Goal: Communication & Community: Answer question/provide support

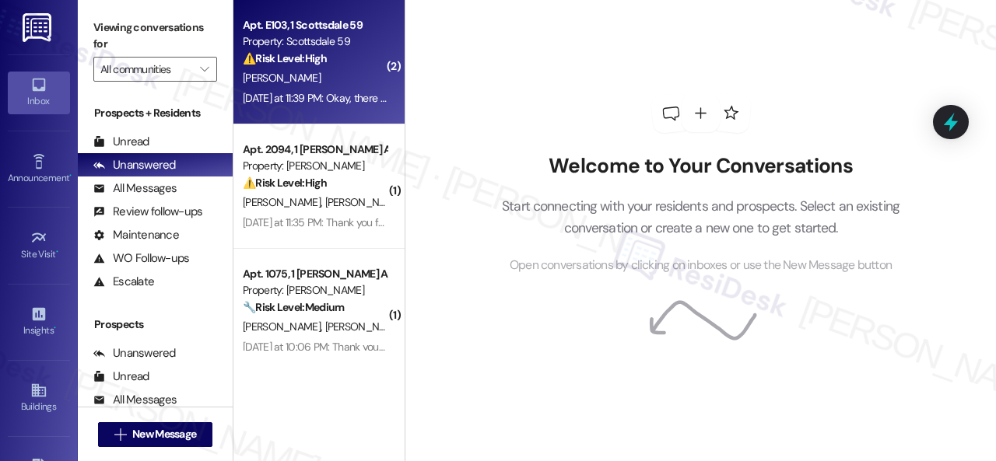
click at [345, 72] on div "[PERSON_NAME]" at bounding box center [314, 77] width 147 height 19
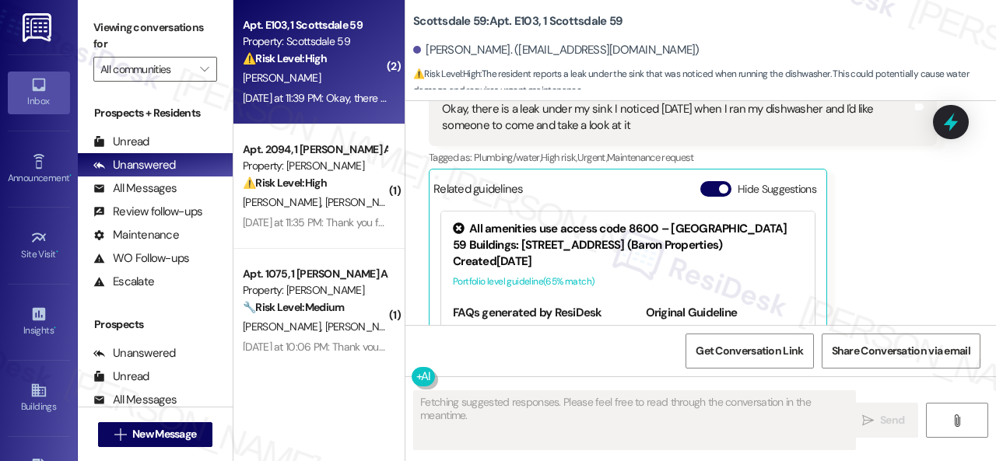
scroll to position [897, 0]
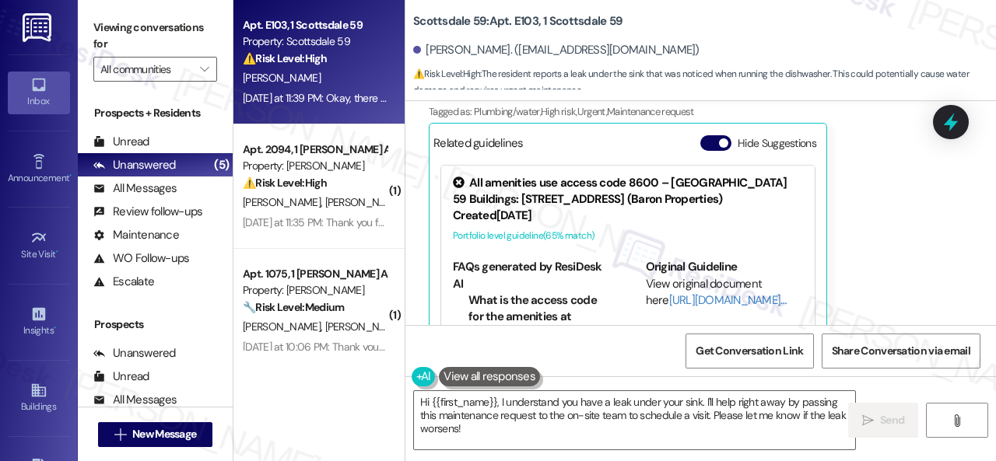
click at [905, 253] on div "[PERSON_NAME] [DATE] at 11:39 PM Okay, there is a leak under my sink I noticed …" at bounding box center [683, 185] width 508 height 326
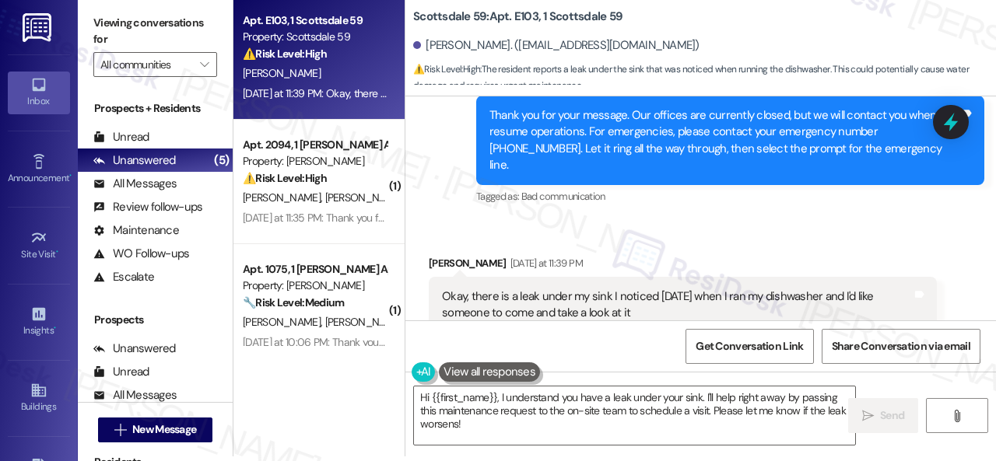
scroll to position [668, 0]
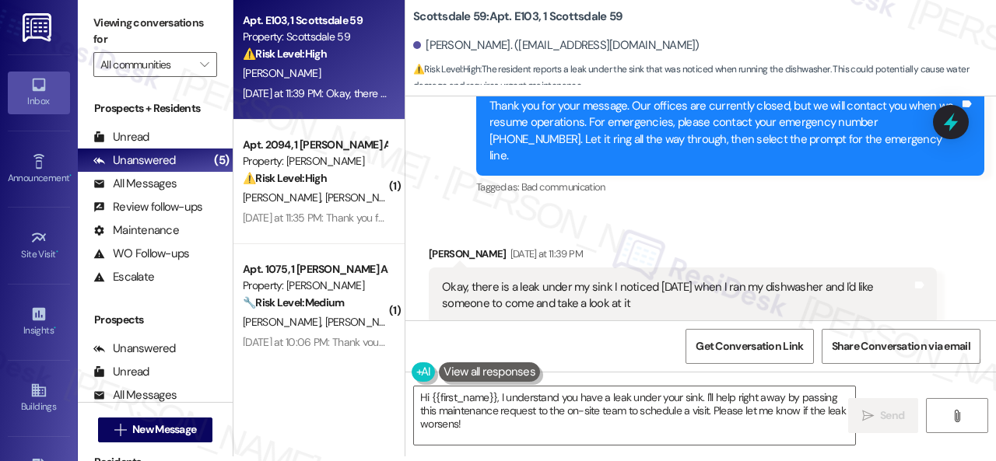
click at [894, 246] on div "[PERSON_NAME] [DATE] at 11:39 PM" at bounding box center [683, 257] width 508 height 22
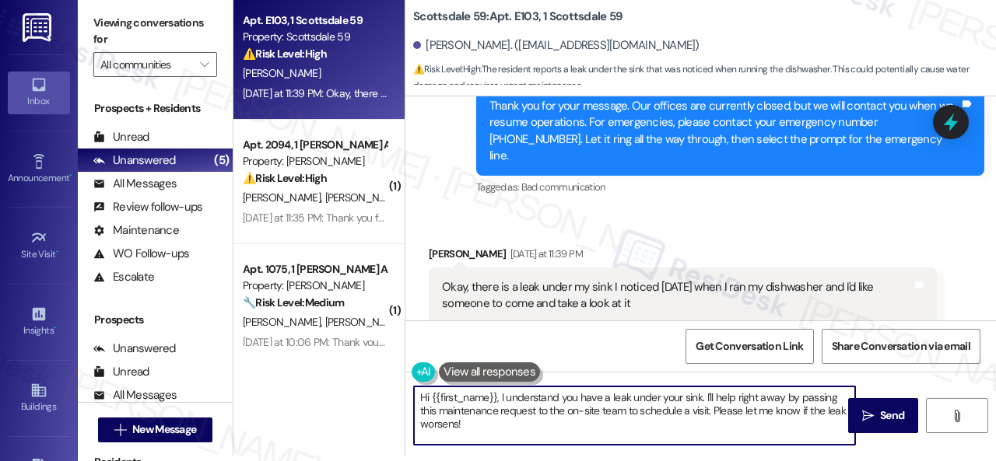
drag, startPoint x: 705, startPoint y: 401, endPoint x: 709, endPoint y: 435, distance: 33.7
click at [709, 435] on textarea "Hi {{first_name}}, I understand you have a leak under your sink. I'll help righ…" at bounding box center [634, 416] width 441 height 58
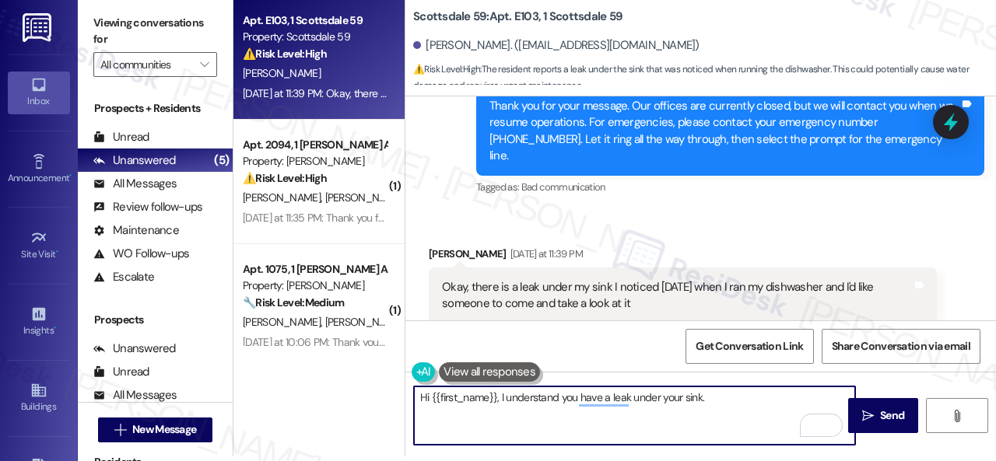
click at [610, 405] on textarea "Hi {{first_name}}, I understand you have a leak under your sink." at bounding box center [634, 416] width 441 height 58
click at [608, 396] on textarea "Hi {{first_name}}, I understand you have a leak under your sink." at bounding box center [634, 416] width 441 height 58
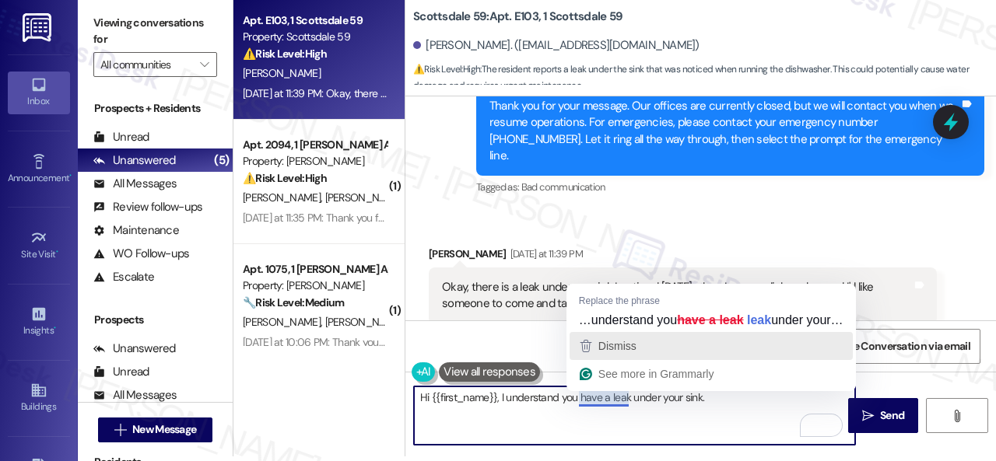
click at [606, 350] on span "Dismiss" at bounding box center [617, 346] width 38 height 12
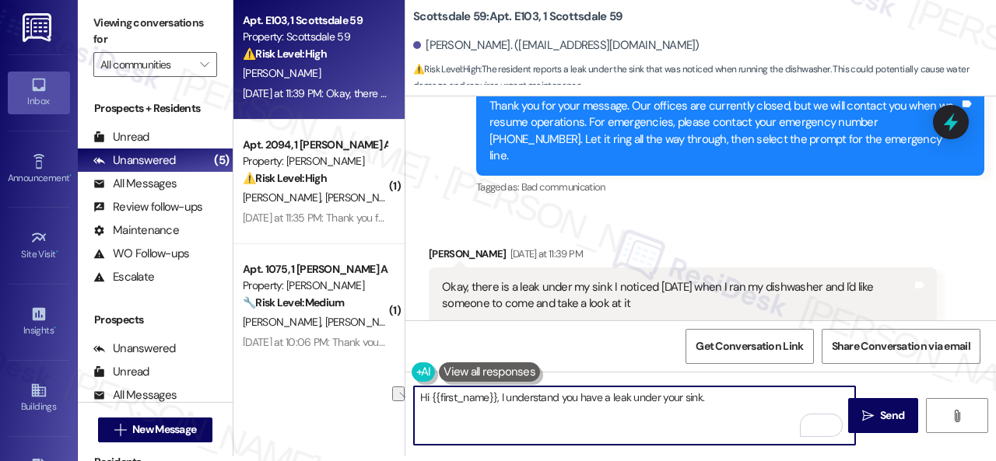
drag, startPoint x: 560, startPoint y: 401, endPoint x: 597, endPoint y: 396, distance: 37.7
click at [597, 396] on textarea "Hi {{first_name}}, I understand you have a leak under your sink." at bounding box center [634, 416] width 441 height 58
click at [722, 394] on textarea "Hi {{first_name}}, I understand there's a leak under your sink." at bounding box center [634, 416] width 441 height 58
paste textarea "Is there already a work order for the issue? If so, may I have the work order n…"
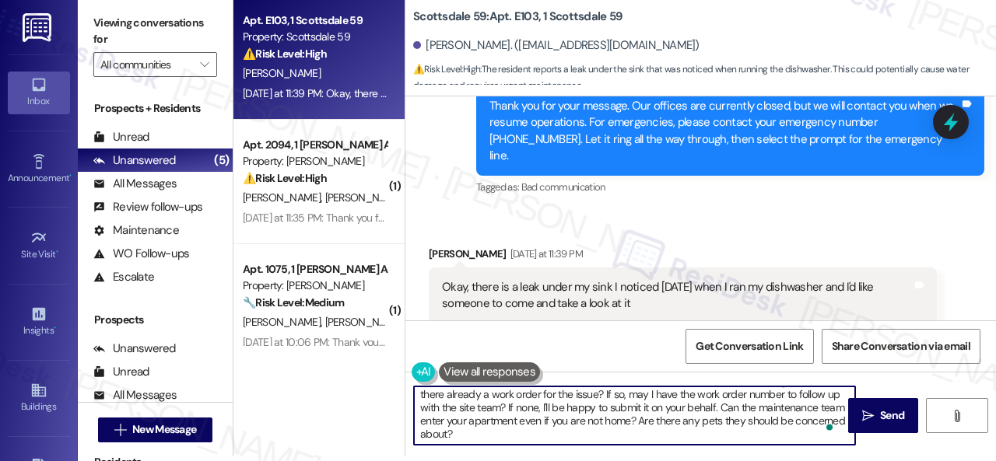
scroll to position [17, 0]
type textarea "Hi {{first_name}}, I understand there's a leak under your sink. Thank you for l…"
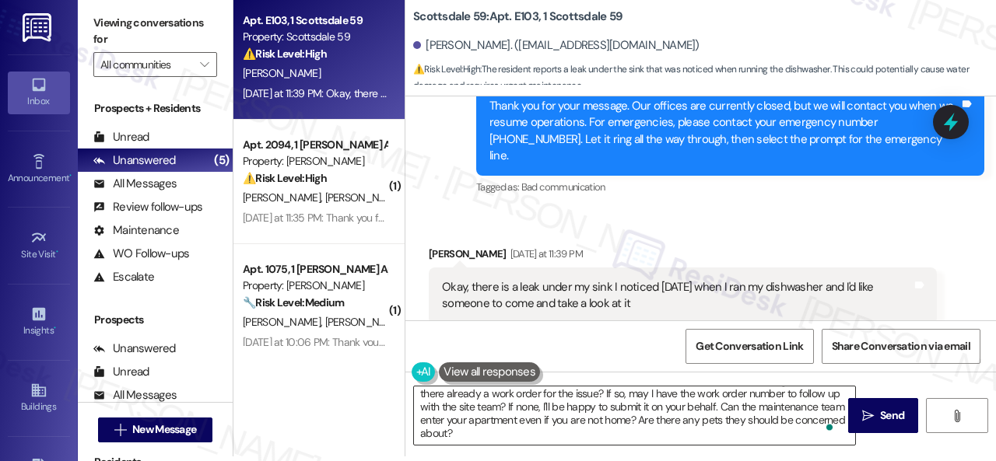
drag, startPoint x: 876, startPoint y: 425, endPoint x: 642, endPoint y: 427, distance: 233.3
click at [642, 427] on div "Hi {{first_name}}, I understand there's a leak under your sink. Thank you for l…" at bounding box center [700, 430] width 590 height 117
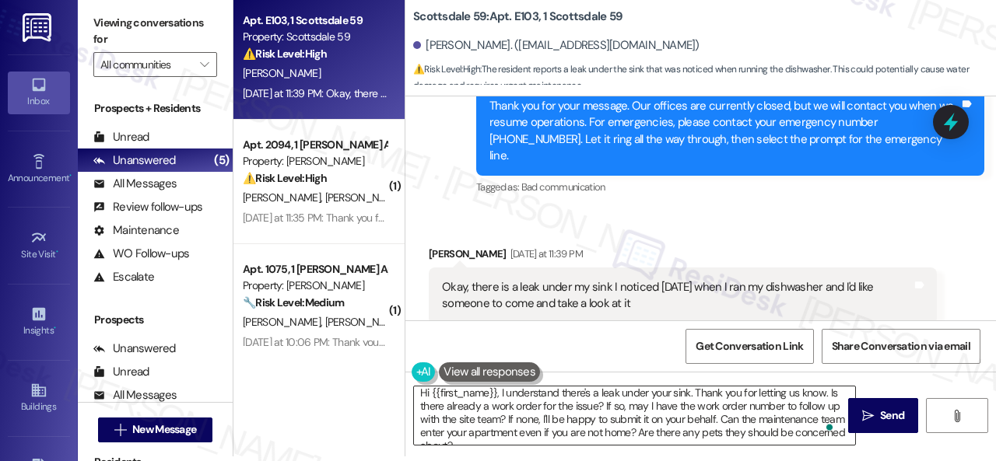
scroll to position [0, 0]
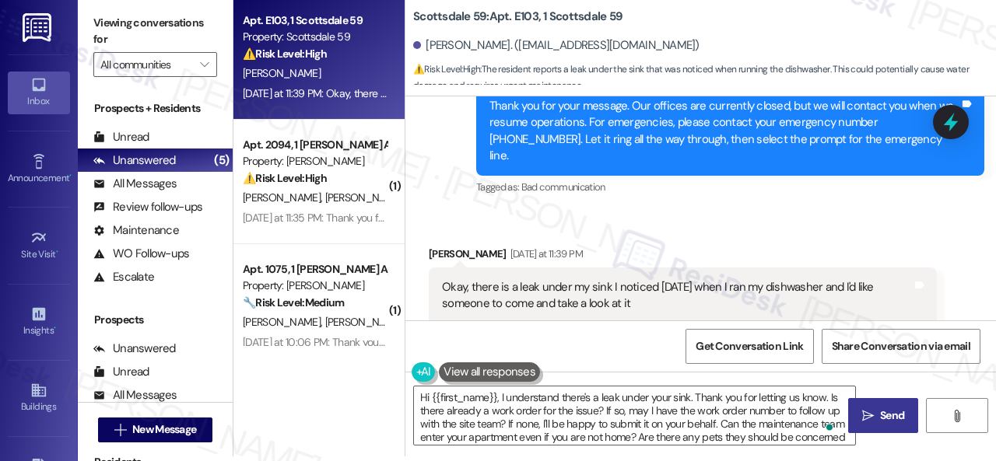
click at [869, 403] on button " Send" at bounding box center [883, 415] width 70 height 35
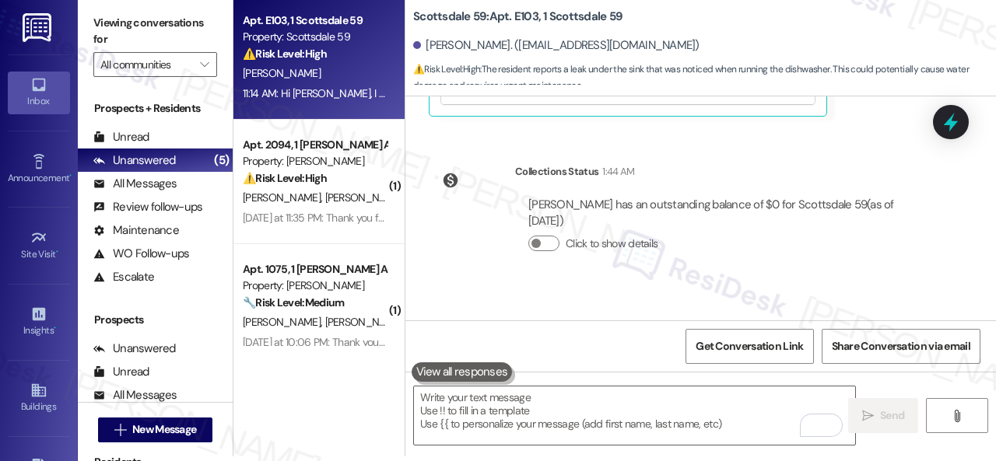
scroll to position [1232, 0]
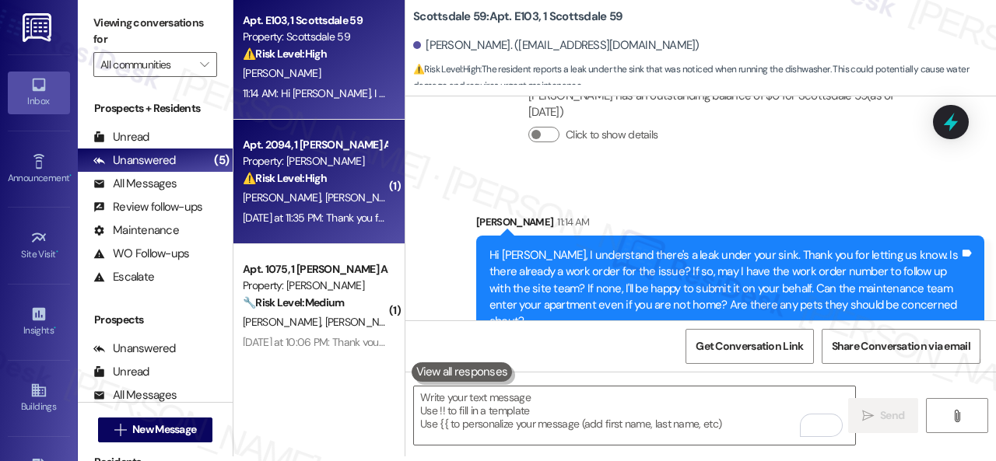
click at [394, 182] on div "Apt. 2094, 1 Dana Park Apts LLC Property: Dana Park ⚠️ Risk Level: High The res…" at bounding box center [318, 182] width 171 height 124
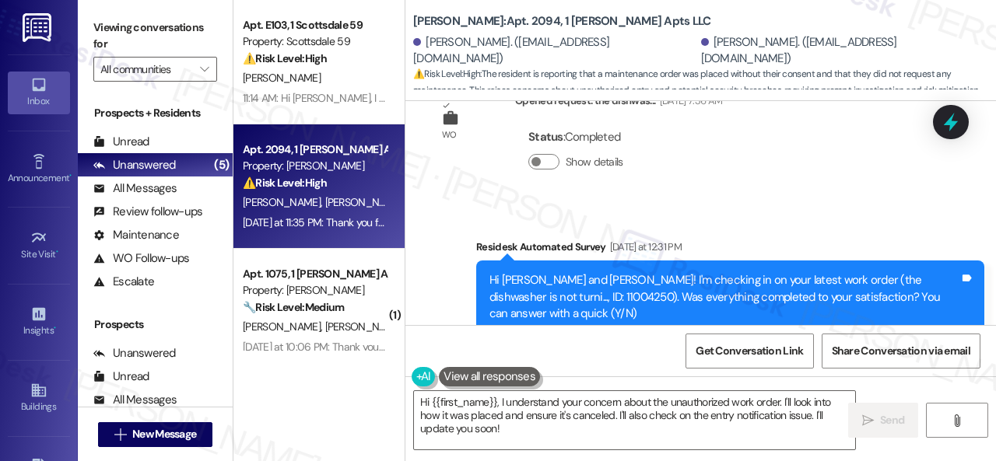
scroll to position [7043, 0]
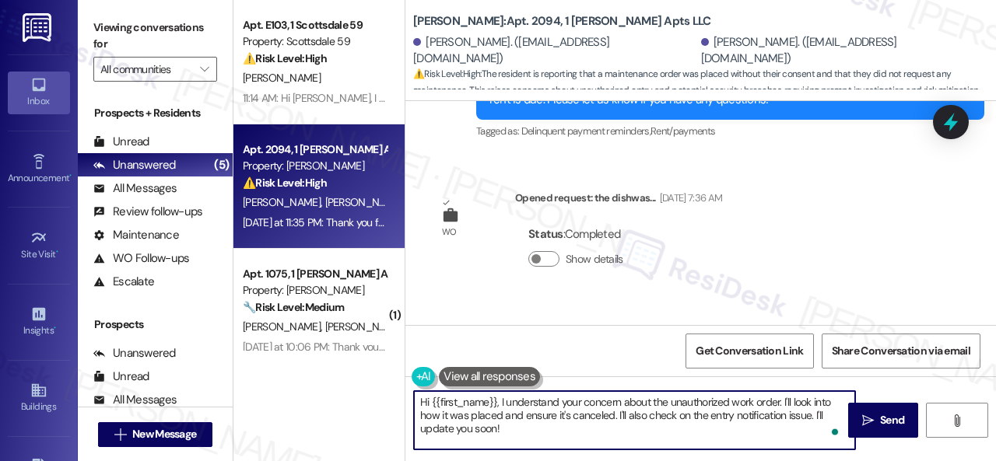
drag, startPoint x: 518, startPoint y: 432, endPoint x: 373, endPoint y: 394, distance: 149.8
click at [373, 394] on div "Apt. E103, 1 Scottsdale 59 Property: Scottsdale 59 ⚠️ Risk Level: High The resi…" at bounding box center [614, 230] width 762 height 461
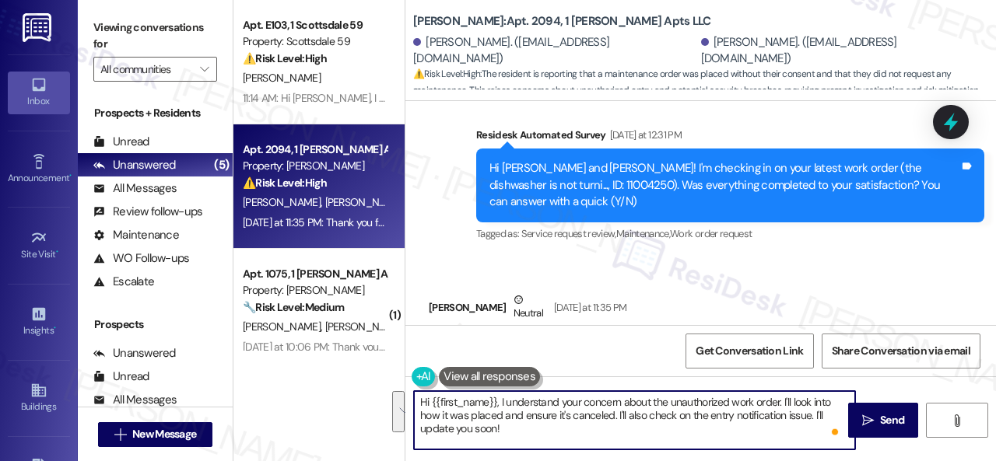
scroll to position [7276, 0]
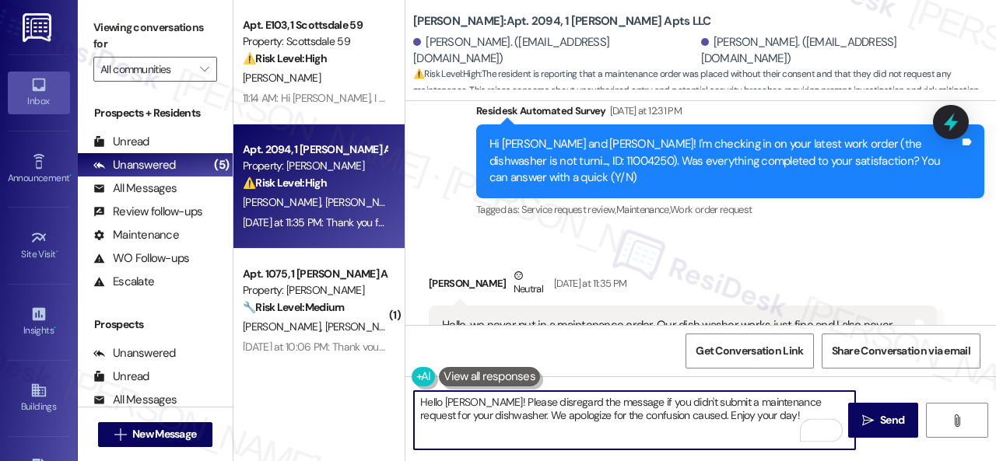
click at [653, 416] on textarea "Hello Erika! Please disregard the message if you didn't submit a maintenance re…" at bounding box center [634, 420] width 441 height 58
type textarea "Hello Erika! Please disregard the message if you didn't submit a maintenance re…"
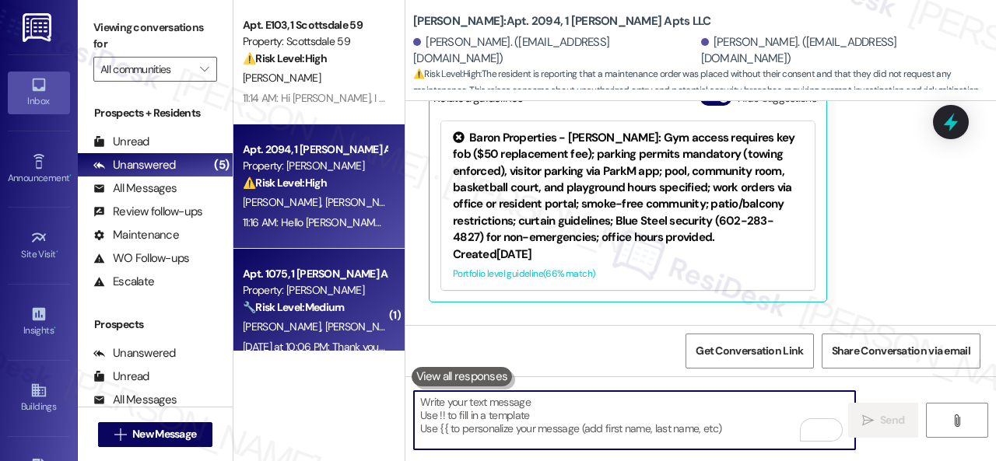
scroll to position [7607, 0]
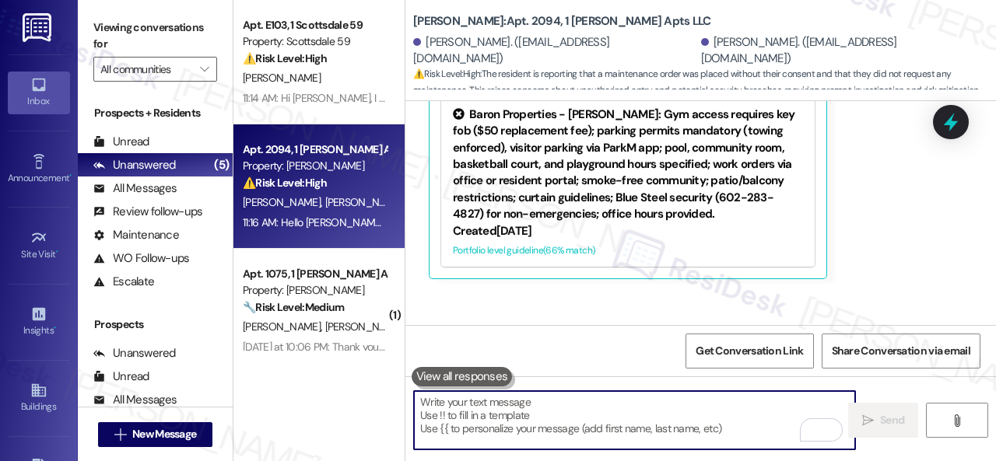
drag, startPoint x: 310, startPoint y: 316, endPoint x: 402, endPoint y: 292, distance: 95.6
click at [310, 316] on div "🔧 Risk Level: Medium The resident is reporting a malfunctioning dryer and a lig…" at bounding box center [315, 307] width 144 height 16
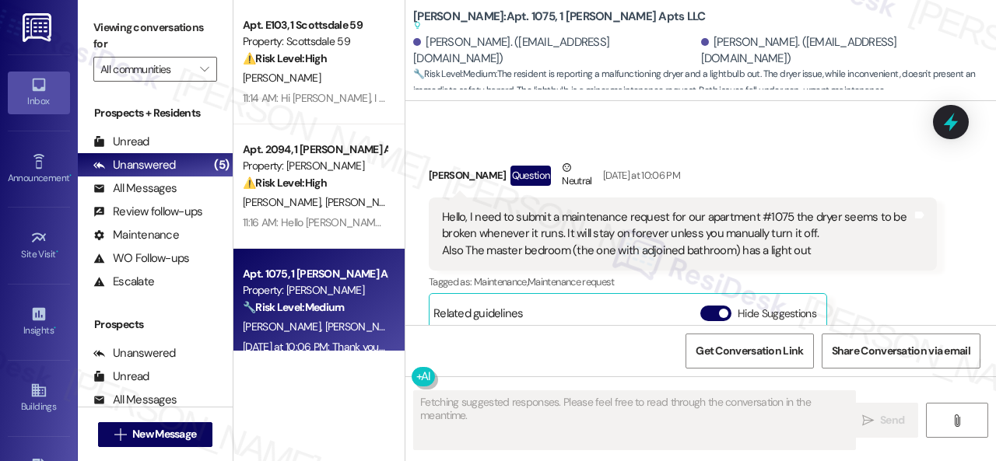
scroll to position [3463, 0]
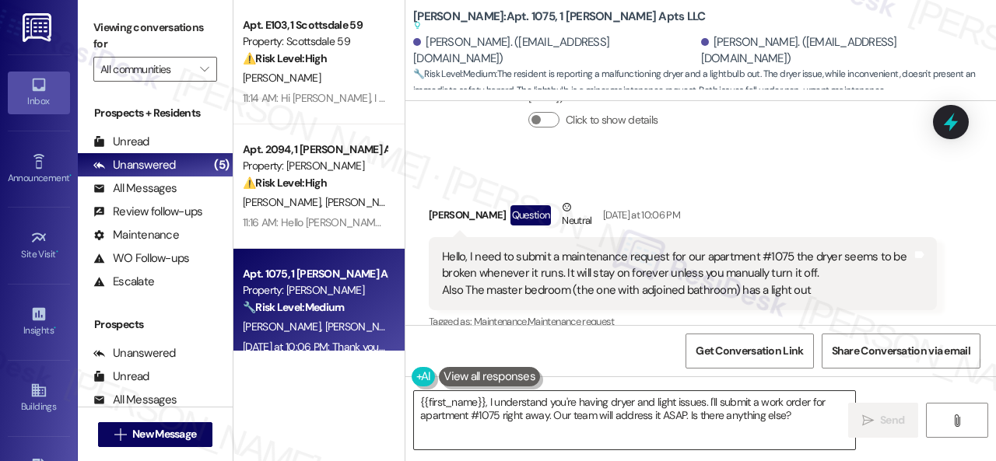
click at [468, 412] on textarea "{{first_name}}, I understand you're having dryer and light issues. I'll submit …" at bounding box center [634, 420] width 441 height 58
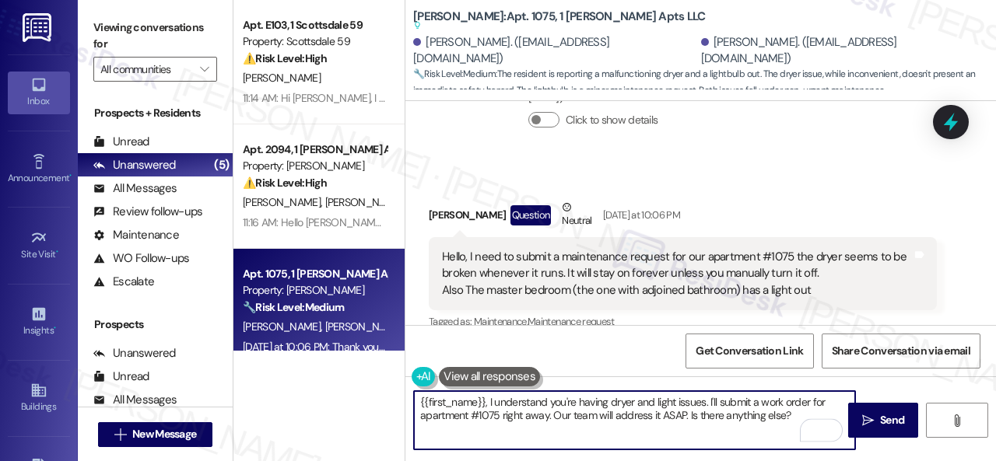
drag, startPoint x: 418, startPoint y: 401, endPoint x: 484, endPoint y: 408, distance: 65.7
click at [484, 408] on textarea "{{first_name}}, I understand you're having dryer and light issues. I'll submit …" at bounding box center [634, 420] width 441 height 58
drag, startPoint x: 686, startPoint y: 401, endPoint x: 795, endPoint y: 432, distance: 113.2
click at [795, 432] on textarea "Hello Trey, I understand you're having dryer and light issues. I'll submit a wo…" at bounding box center [634, 420] width 441 height 58
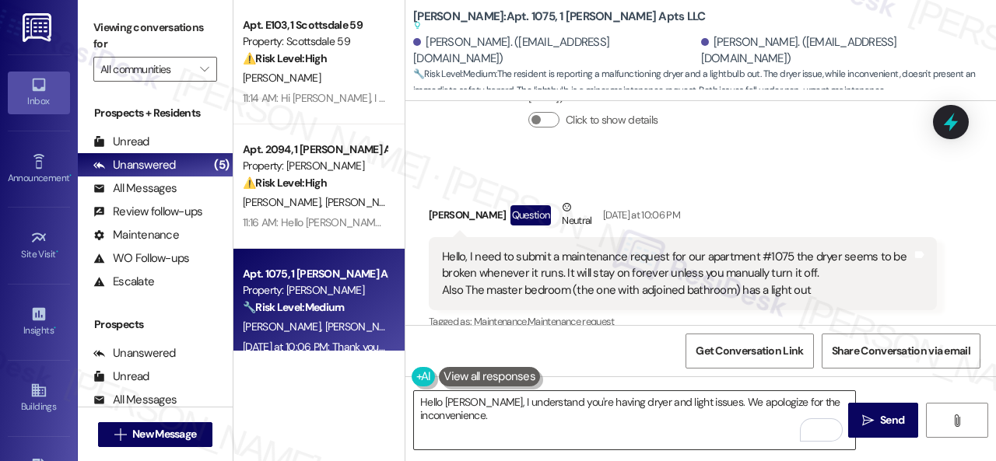
click at [760, 411] on textarea "Hello Trey, I understand you're having dryer and light issues. We apologize for…" at bounding box center [634, 420] width 441 height 58
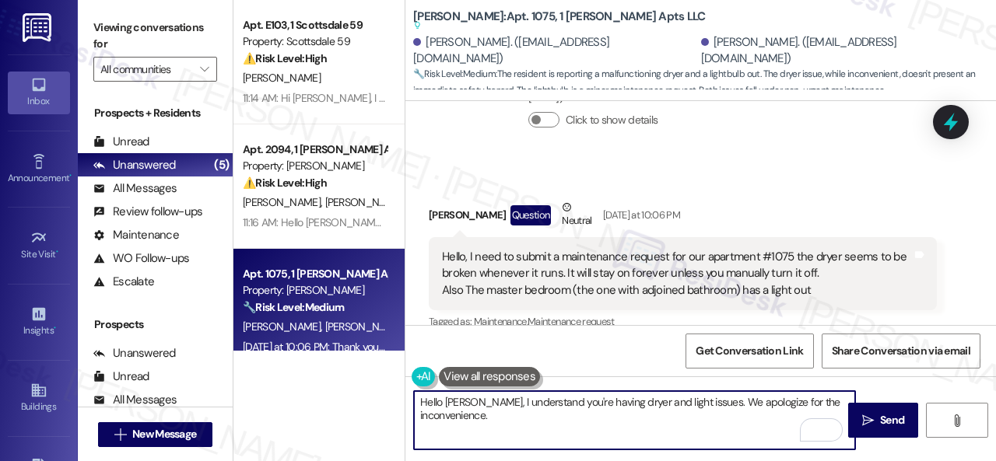
paste textarea "Are there already work orders for the issues? If so, may I have the work order …"
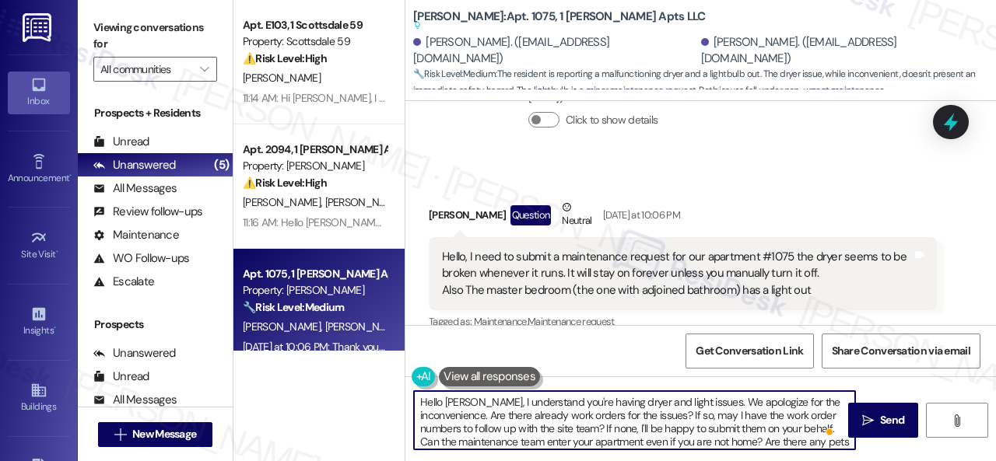
scroll to position [0, 0]
type textarea "Hello [PERSON_NAME], I understand you're having dryer and light issues. We apol…"
click at [866, 423] on icon "" at bounding box center [868, 421] width 12 height 12
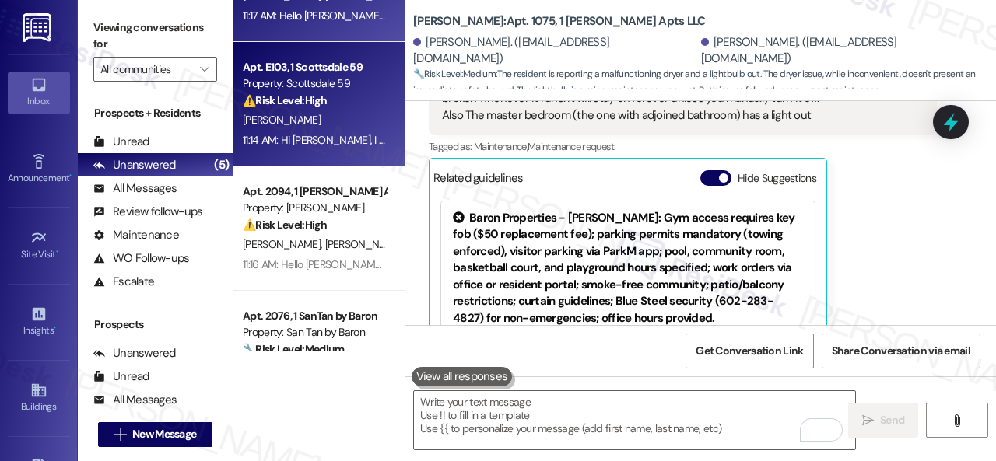
scroll to position [156, 0]
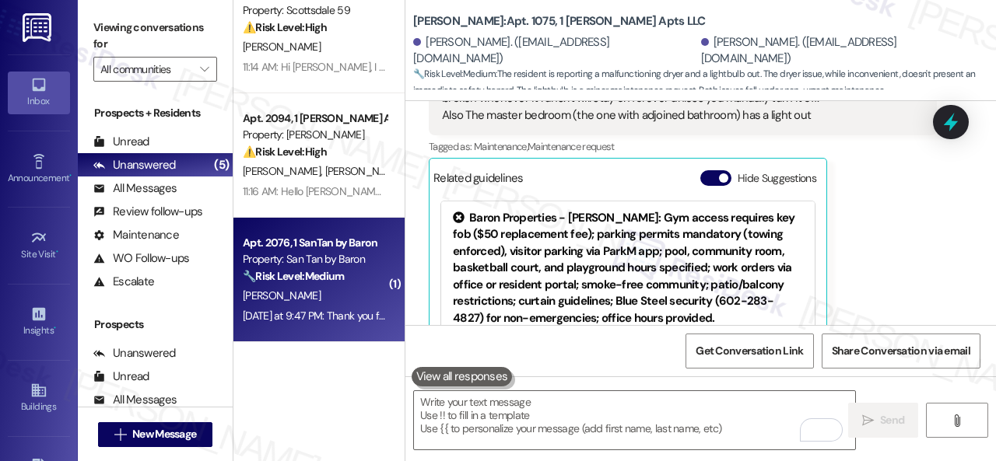
click at [296, 285] on div "🔧 Risk Level: Medium The resident is inquiring about a cancelled work order and…" at bounding box center [315, 276] width 144 height 16
type textarea "Fetching suggested responses. Please feel free to read through the conversation…"
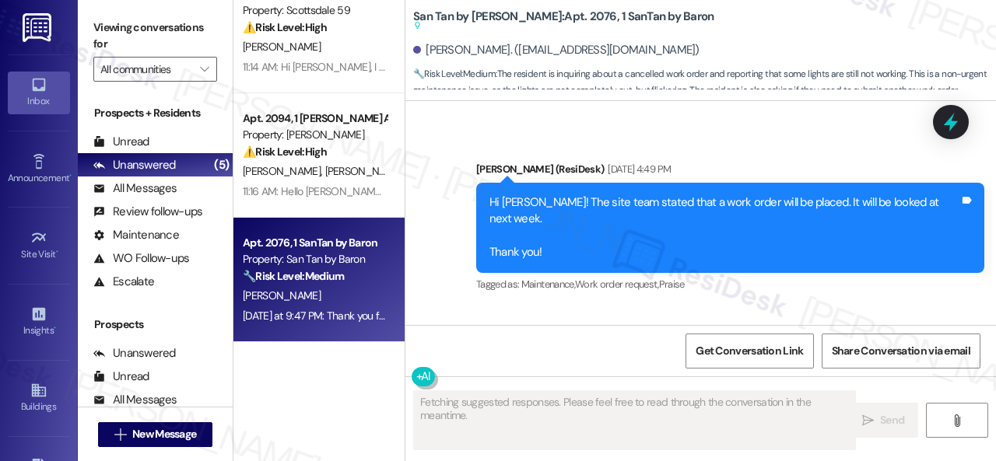
scroll to position [2469, 0]
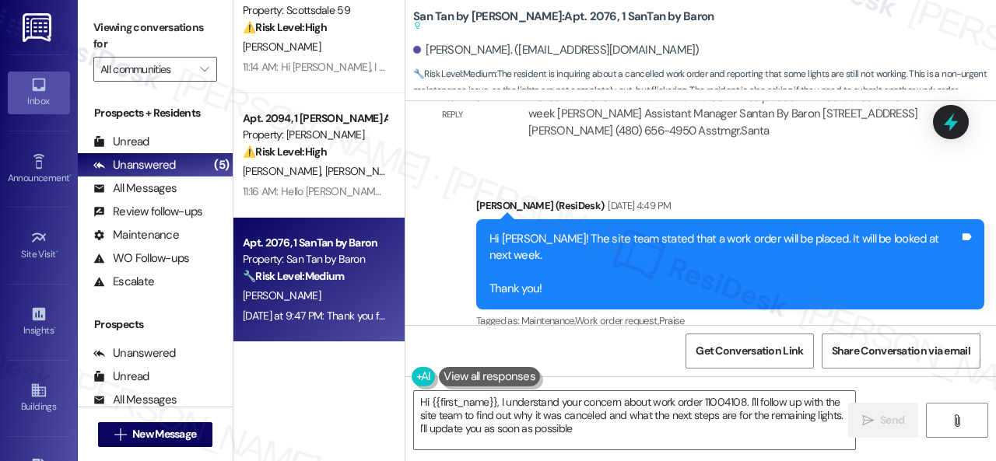
type textarea "Hi {{first_name}}, I understand your concern about work order 11004108. I'll fo…"
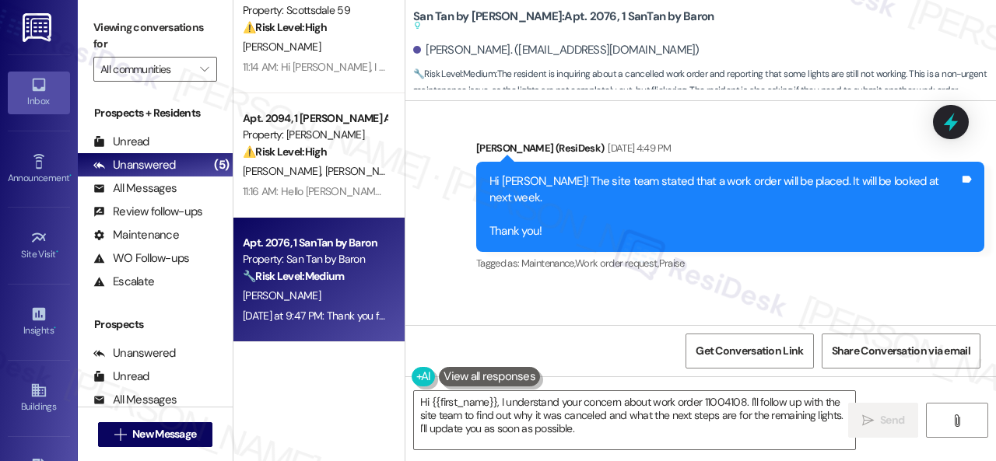
scroll to position [2624, 0]
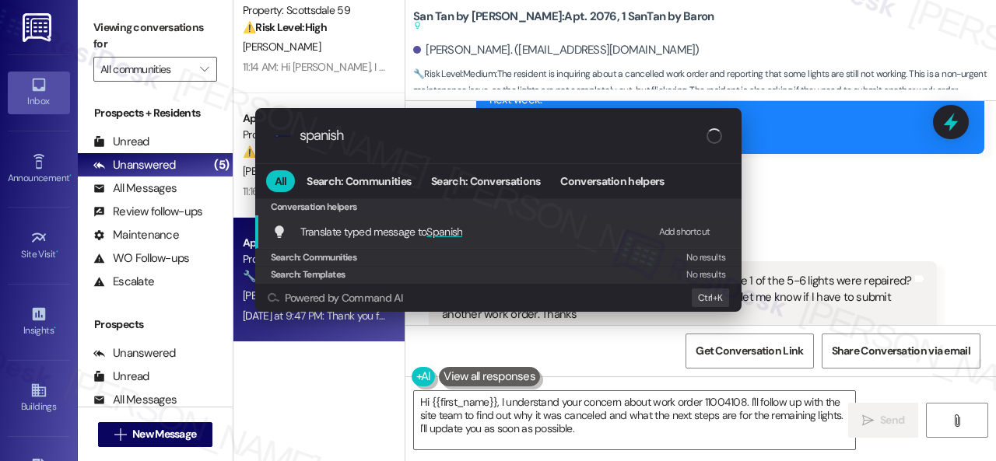
click at [679, 231] on div "Add shortcut" at bounding box center [684, 232] width 51 height 16
drag, startPoint x: 355, startPoint y: 128, endPoint x: 187, endPoint y: 128, distance: 168.0
click at [226, 124] on div ".cls-1{fill:#0a055f;}.cls-2{fill:#0cc4c4;} resideskLogoBlueOrange spanish All S…" at bounding box center [498, 230] width 996 height 461
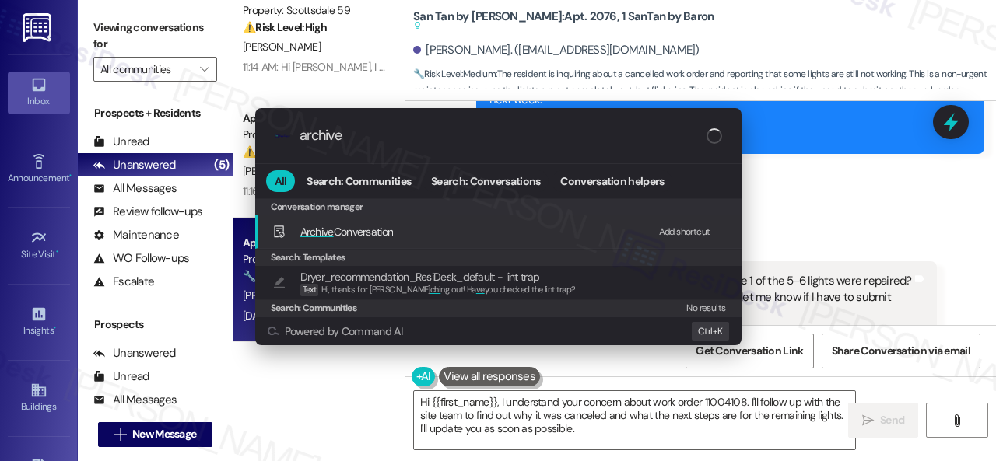
click at [689, 228] on div "Add shortcut" at bounding box center [684, 232] width 51 height 16
drag, startPoint x: 367, startPoint y: 135, endPoint x: 115, endPoint y: 116, distance: 252.7
click at [115, 116] on div ".cls-1{fill:#0a055f;}.cls-2{fill:#0cc4c4;} resideskLogoBlueOrange archive All S…" at bounding box center [498, 230] width 996 height 461
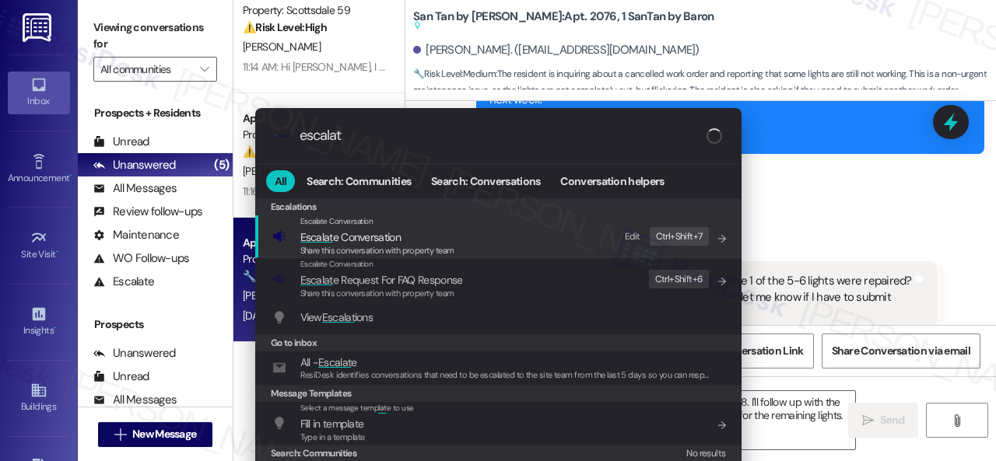
click at [628, 235] on div "Edit" at bounding box center [633, 237] width 16 height 16
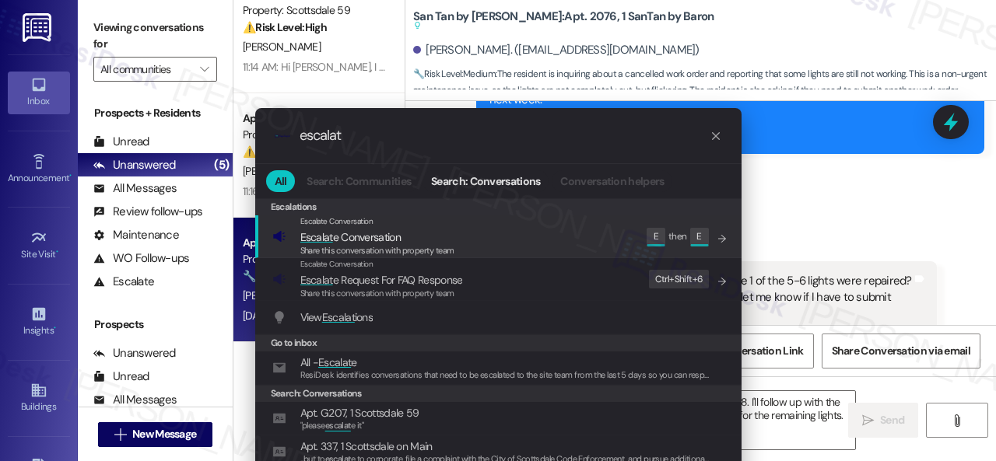
scroll to position [0, 0]
drag, startPoint x: 356, startPoint y: 142, endPoint x: 159, endPoint y: 128, distance: 198.0
click at [159, 128] on div ".cls-1{fill:#0a055f;}.cls-2{fill:#0cc4c4;} resideskLogoBlueOrange escalat All S…" at bounding box center [498, 230] width 996 height 461
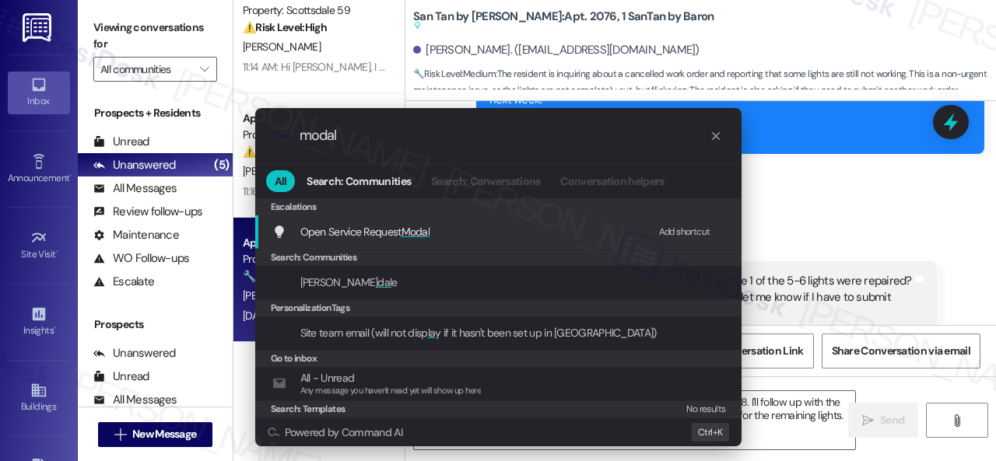
type input "modal"
click at [680, 229] on div "Add shortcut" at bounding box center [684, 232] width 51 height 16
click at [383, 235] on span "Open Service Request Modal" at bounding box center [365, 232] width 130 height 14
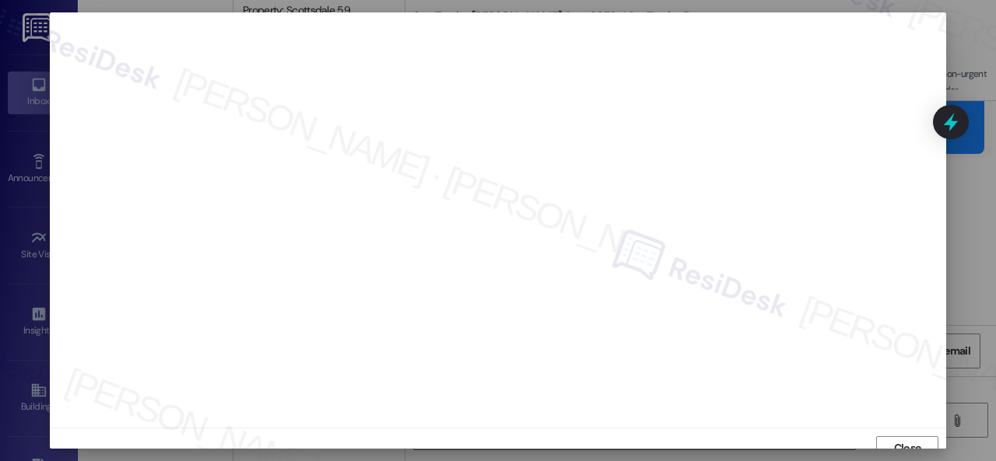
scroll to position [12, 0]
click at [905, 439] on span "Close" at bounding box center [907, 437] width 27 height 16
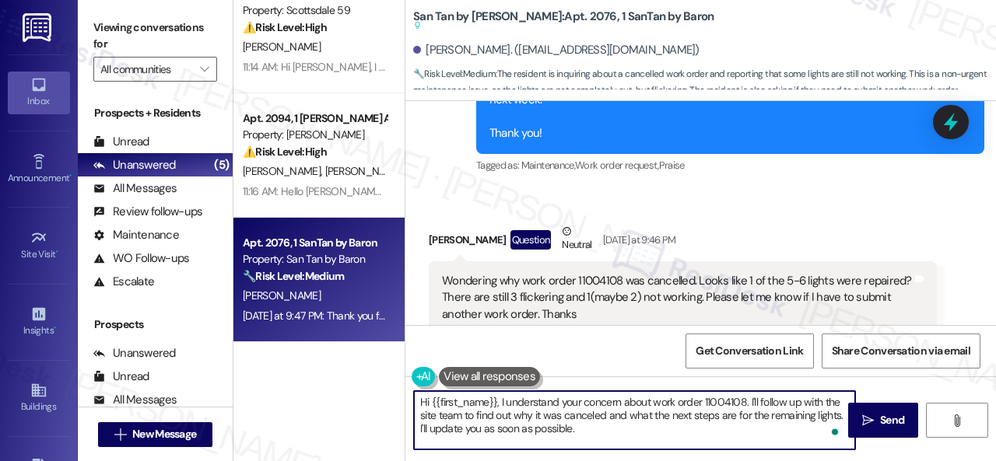
drag, startPoint x: 748, startPoint y: 400, endPoint x: 761, endPoint y: 432, distance: 35.0
click at [761, 432] on textarea "Hi {{first_name}}, I understand your concern about work order 11004108. I'll fo…" at bounding box center [634, 420] width 441 height 58
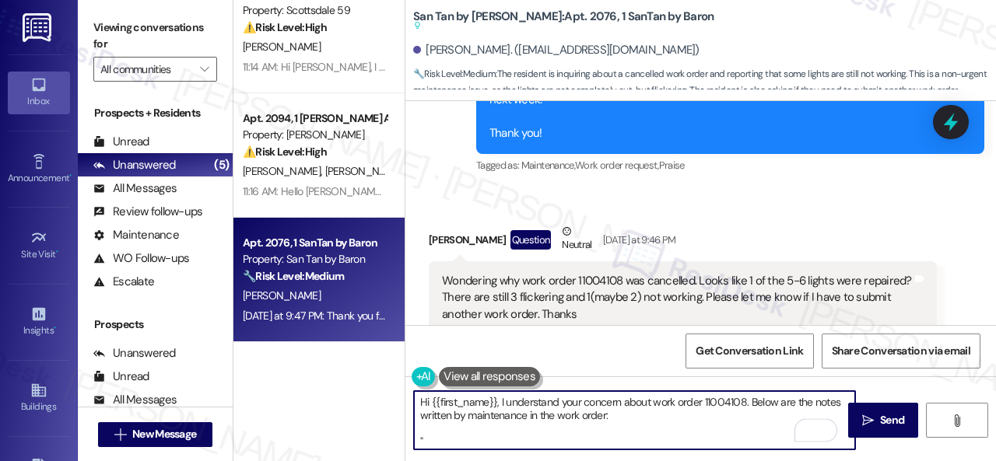
paste textarea "-Replaced as much as we can, ran out of lights, waiting on more to come in"
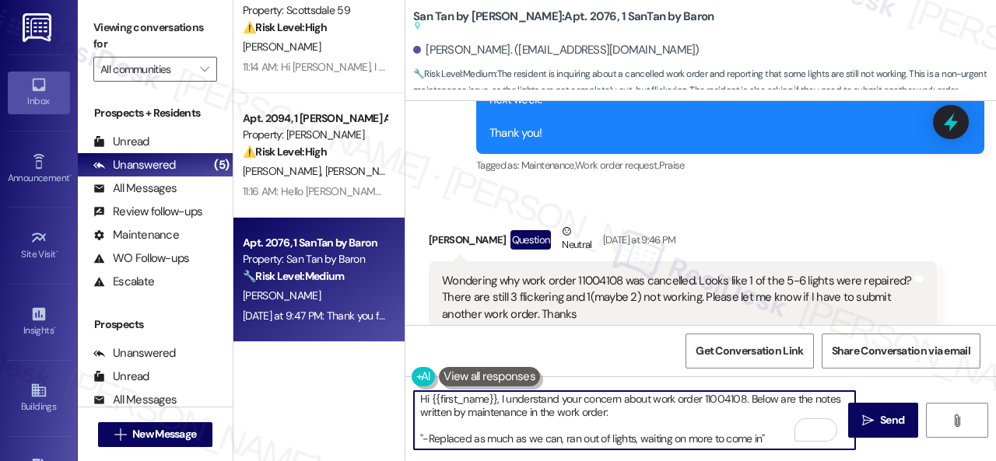
scroll to position [3, 0]
type textarea "Hi {{first_name}}, I understand your concern about work order 11004108. Below a…"
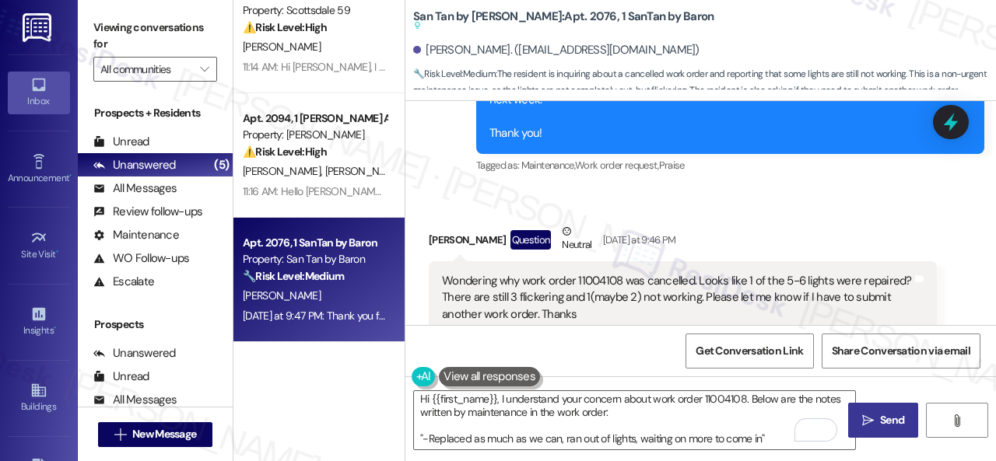
click at [887, 411] on button " Send" at bounding box center [883, 420] width 70 height 35
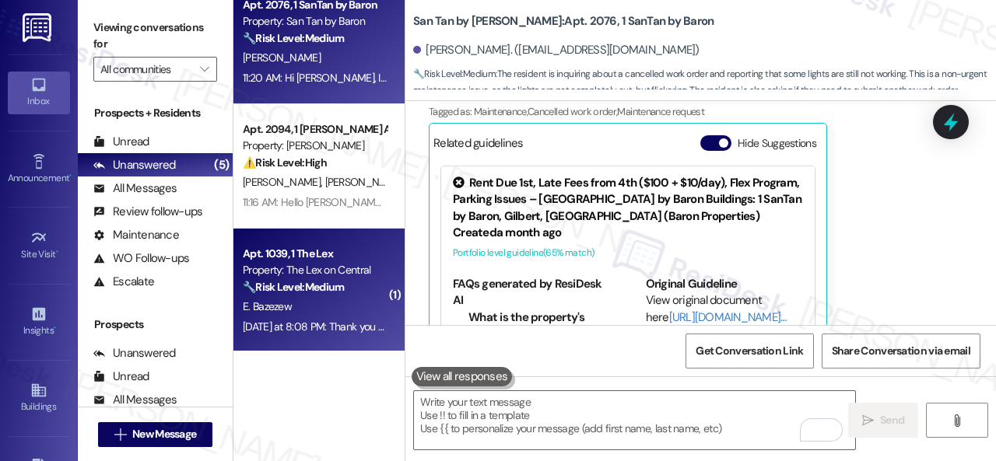
scroll to position [271, 0]
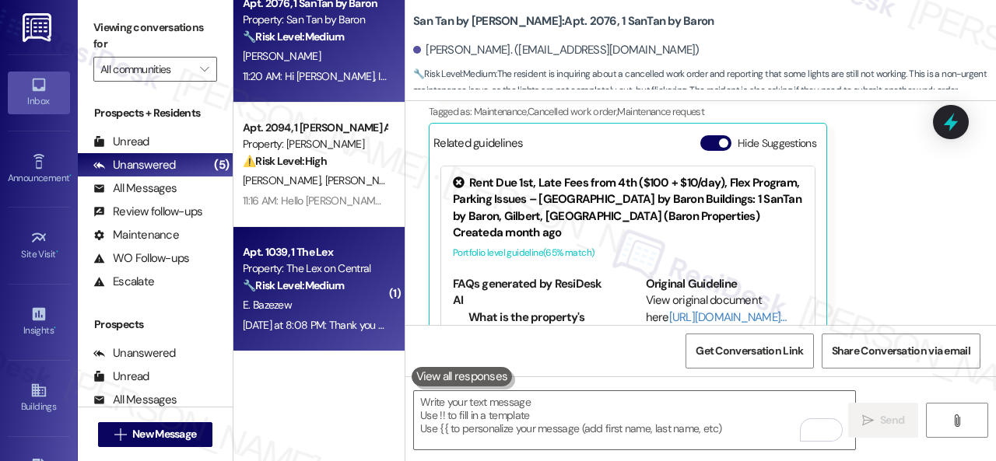
click at [330, 289] on strong "🔧 Risk Level: Medium" at bounding box center [293, 285] width 101 height 14
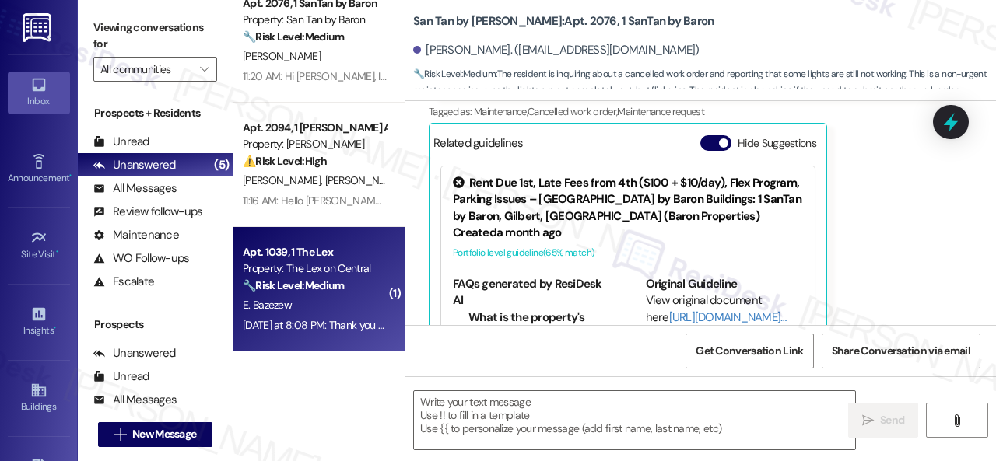
type textarea "Fetching suggested responses. Please feel free to read through the conversation…"
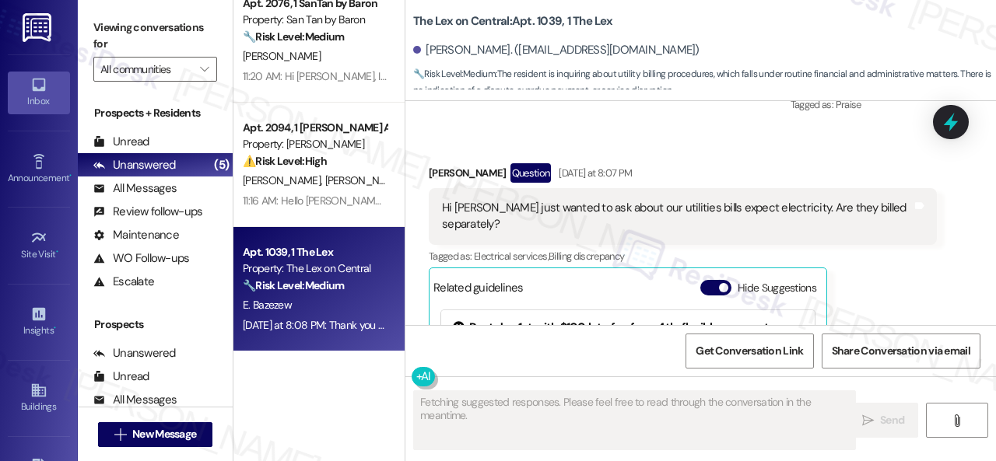
scroll to position [2203, 0]
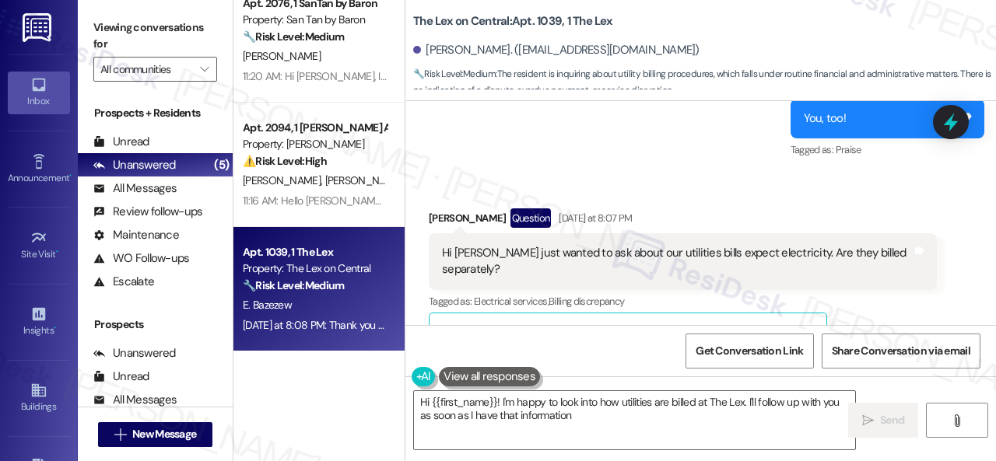
type textarea "Hi {{first_name}}! I'm happy to look into how utilities are billed at The Lex. …"
click at [605, 412] on textarea "Hi {{first_name}}! I'm happy to look into how utilities are billed at The Lex. …" at bounding box center [634, 420] width 441 height 58
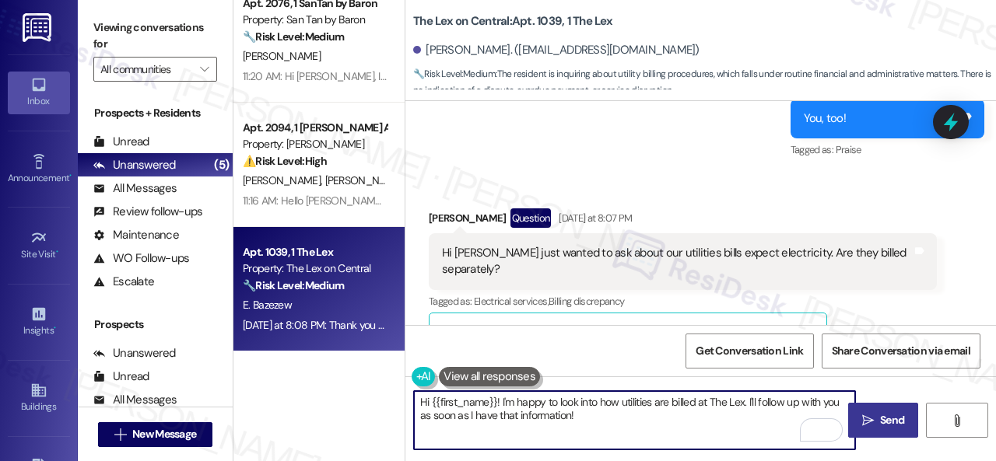
click at [880, 416] on span "Send" at bounding box center [892, 420] width 24 height 16
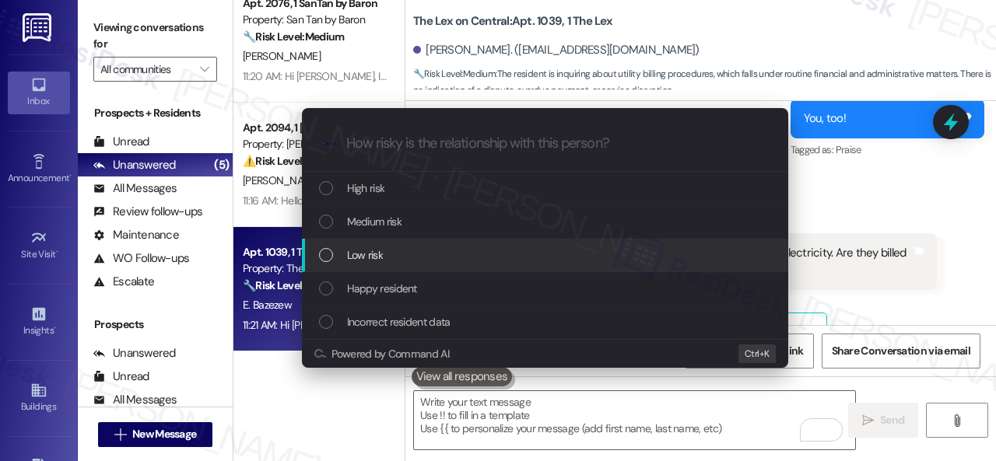
click at [351, 259] on span "Low risk" at bounding box center [365, 255] width 36 height 17
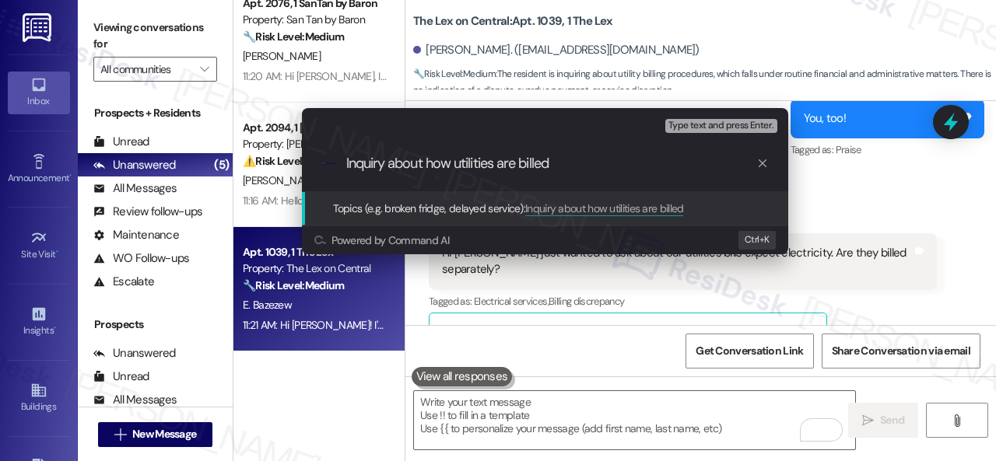
type input "Inquiry about how utilities are billed."
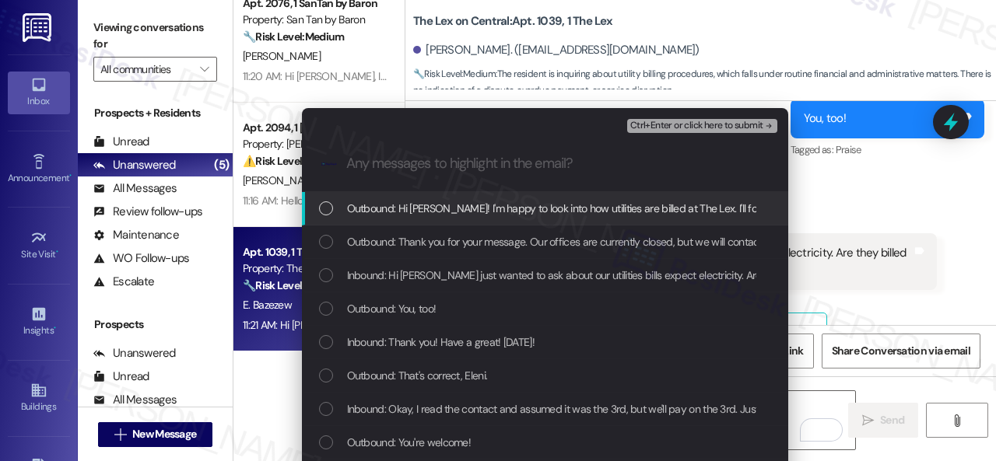
click at [380, 270] on span "Inbound: Hi Sarah just wanted to ask about our utilities bills expect electrici…" at bounding box center [607, 275] width 520 height 17
click at [656, 129] on span "Ctrl+Enter or click here to submit" at bounding box center [696, 126] width 133 height 11
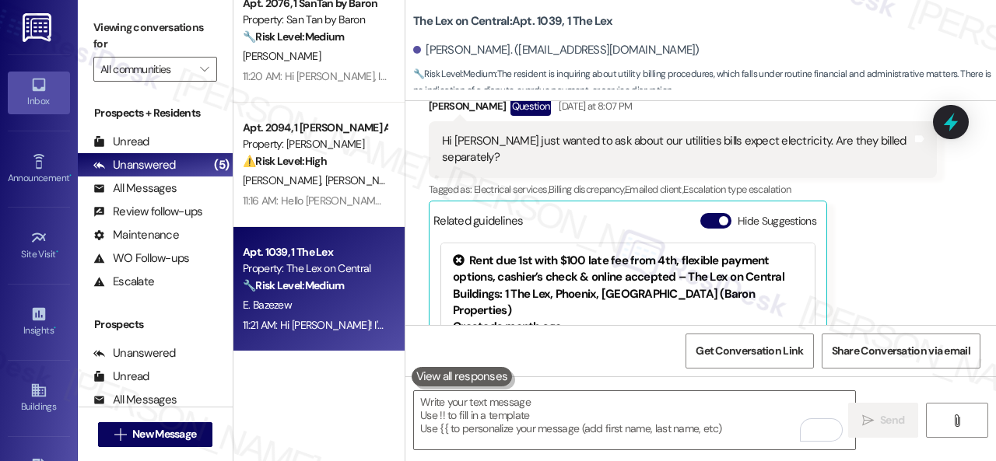
scroll to position [2358, 0]
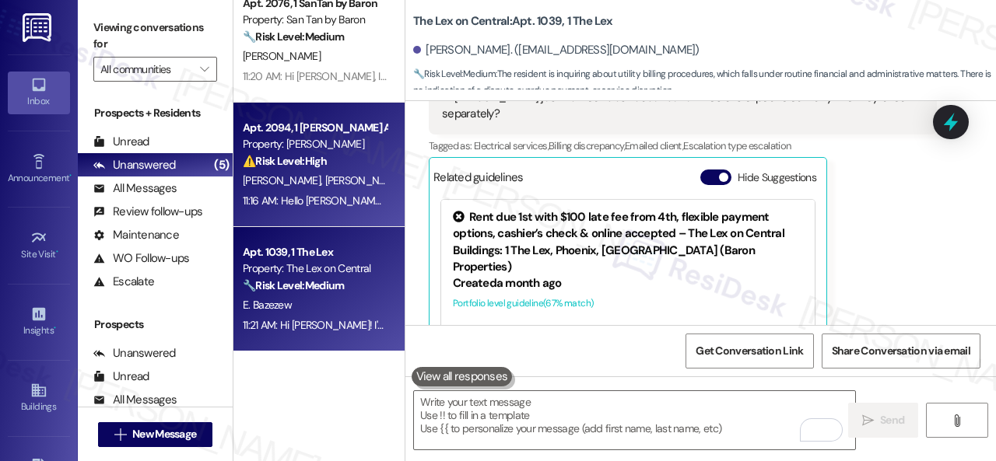
click at [361, 176] on div "O. Sandoval E. Loya" at bounding box center [314, 180] width 147 height 19
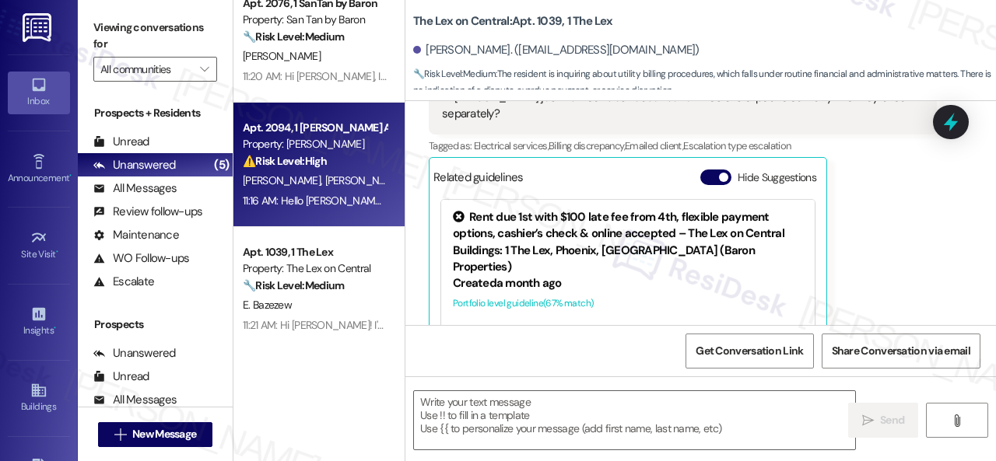
type textarea "Fetching suggested responses. Please feel free to read through the conversation…"
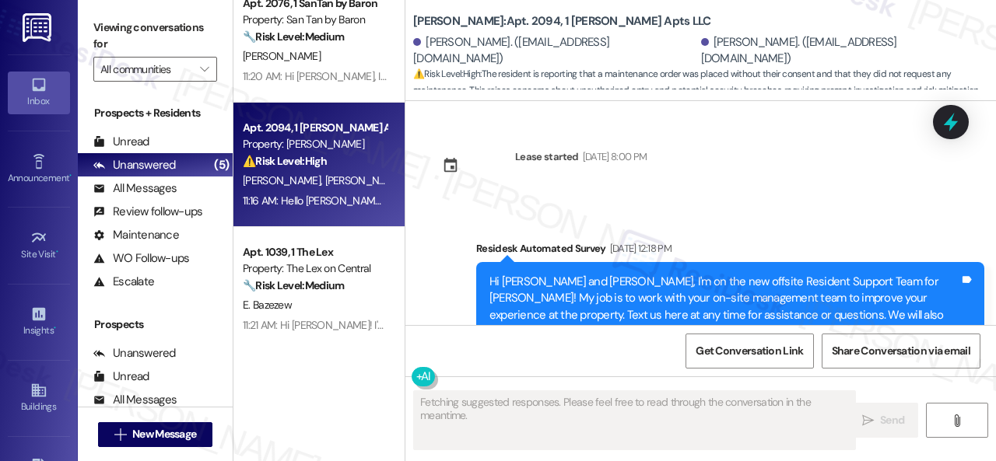
type textarea "Fetching suggested responses. Please feel free to read through the conversation…"
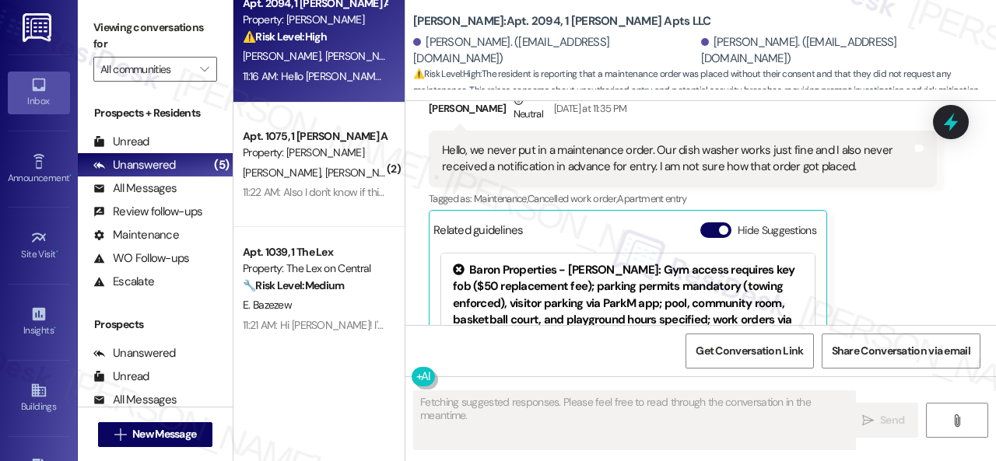
click at [348, 274] on div "Property: The Lex on Central" at bounding box center [315, 269] width 144 height 16
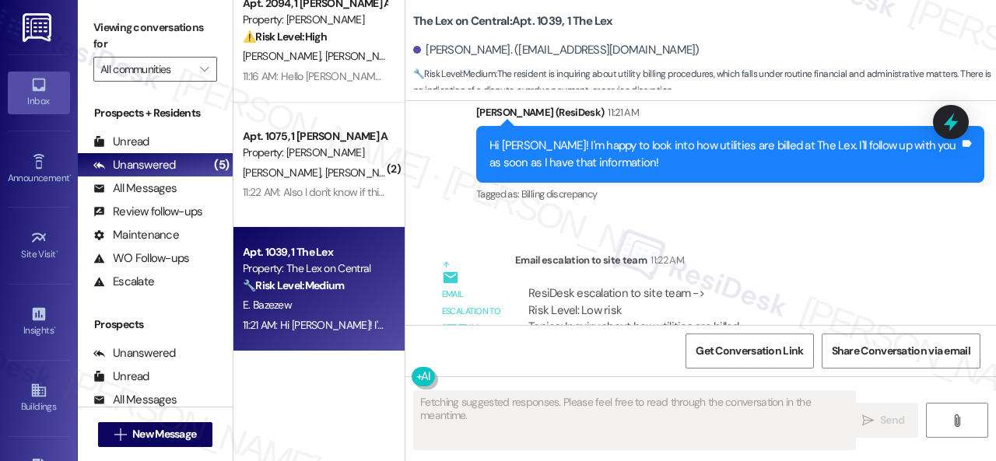
scroll to position [2847, 0]
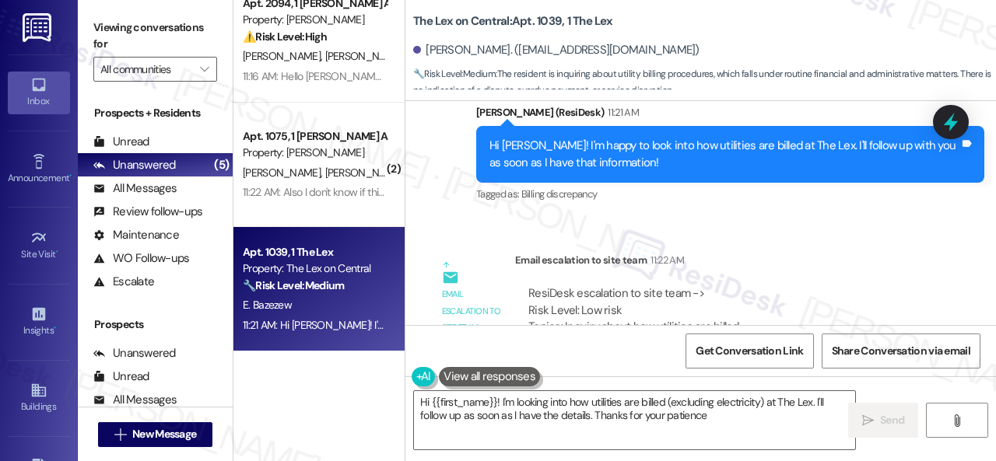
type textarea "Hi {{first_name}}! I'm looking into how utilities are billed (excluding electri…"
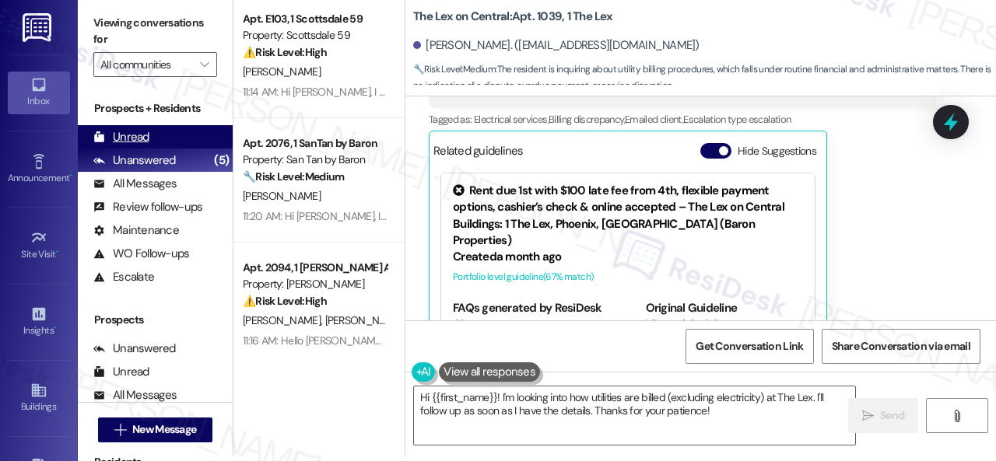
scroll to position [0, 0]
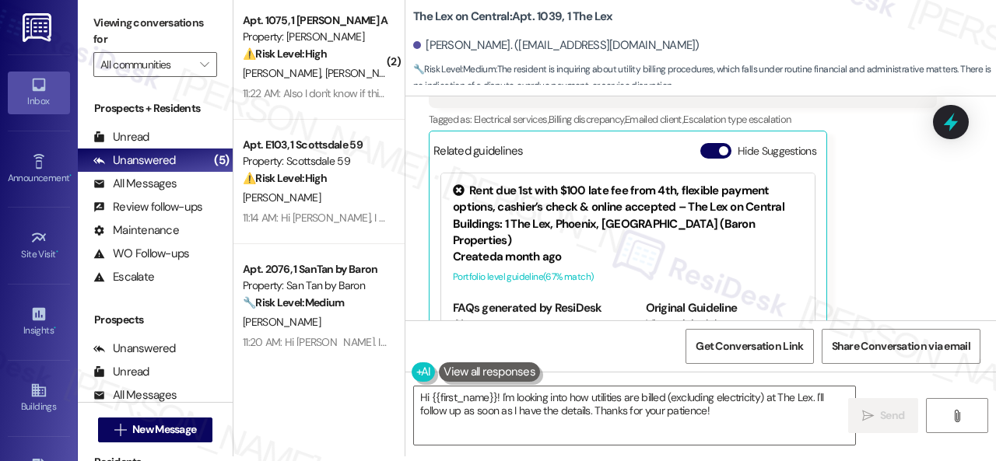
click at [135, 123] on div "Prospects + Residents Unread (0) Unread: Any message you haven't read yet will …" at bounding box center [155, 194] width 155 height 188
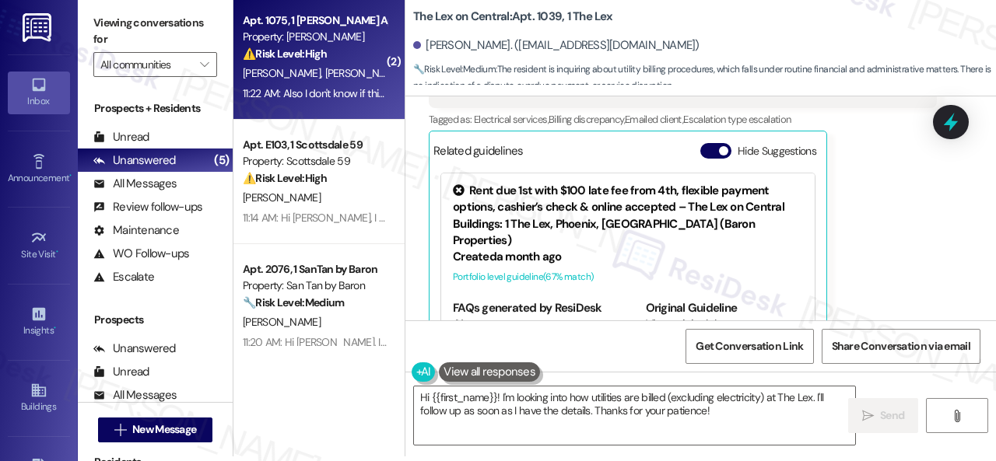
click at [370, 63] on div "Apt. 1075, 1 Dana Park Apts LLC Property: Dana Park ⚠️ Risk Level: High The res…" at bounding box center [314, 37] width 147 height 53
type textarea "Fetching suggested responses. Please feel free to read through the conversation…"
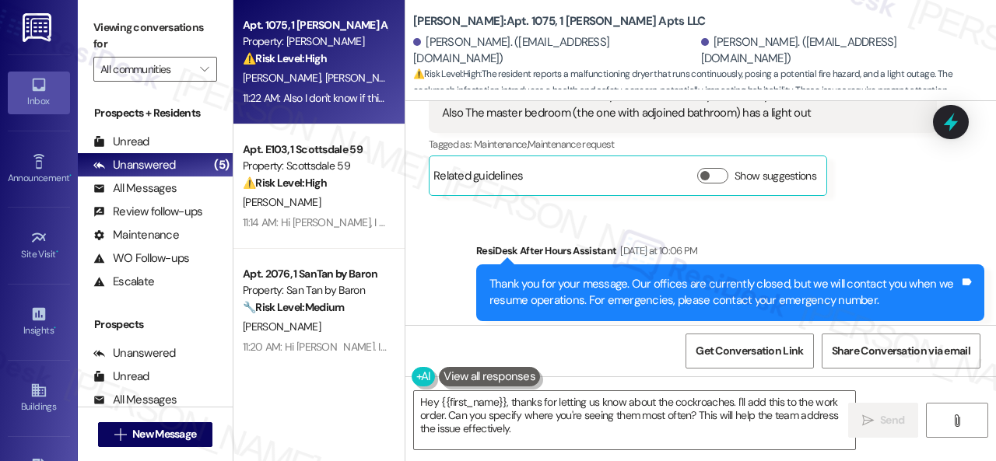
scroll to position [3407, 0]
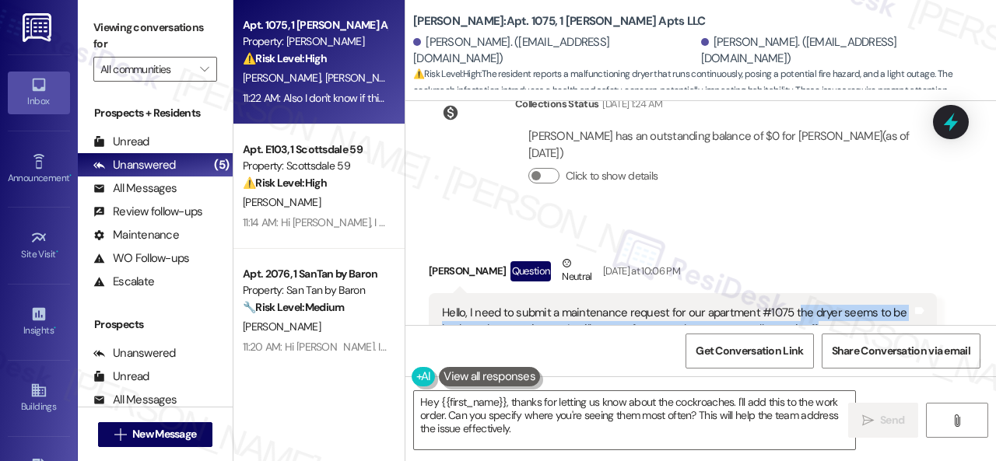
drag, startPoint x: 792, startPoint y: 242, endPoint x: 810, endPoint y: 264, distance: 28.7
click at [810, 305] on div "Hello, I need to submit a maintenance request for our apartment #1075 the dryer…" at bounding box center [677, 330] width 470 height 50
copy div "he dryer seems to be broken whenever it runs. It will stay on forever unless yo…"
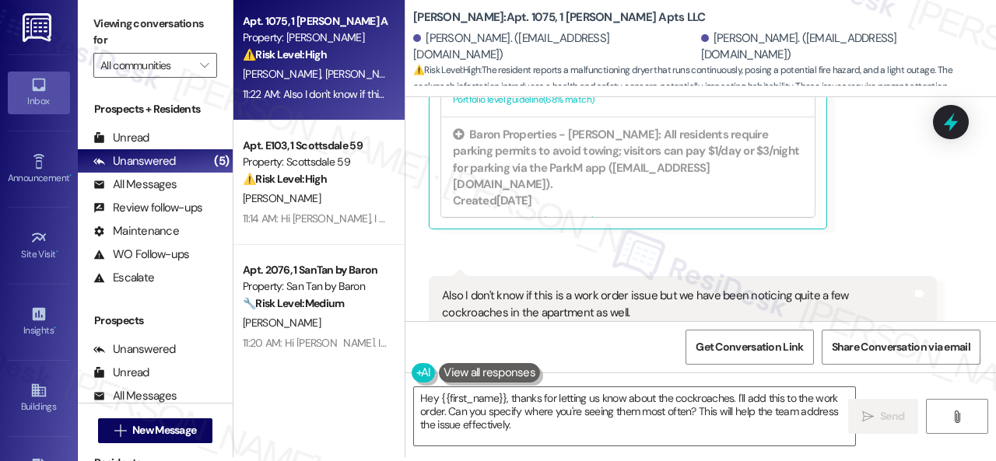
scroll to position [5, 0]
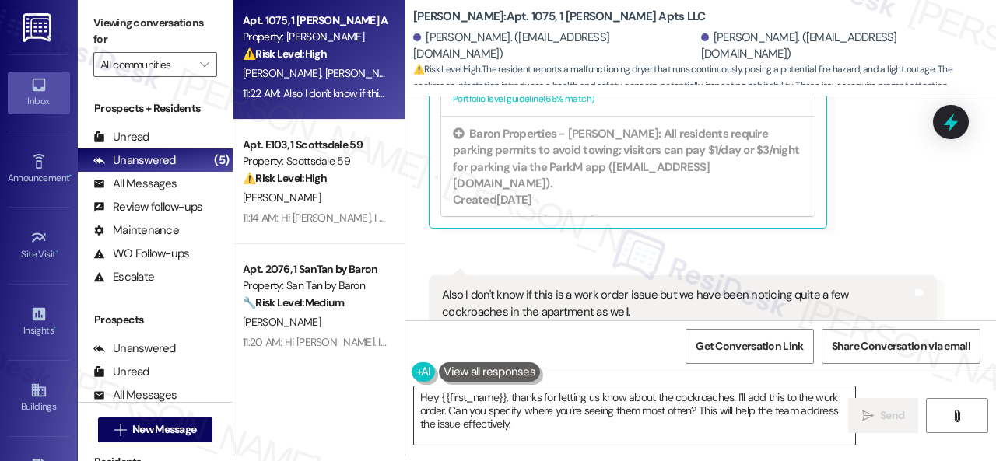
drag, startPoint x: 782, startPoint y: 420, endPoint x: 714, endPoint y: 420, distance: 67.7
click at [782, 420] on textarea "Hey {{first_name}}, thanks for letting us know about the cockroaches. I'll add …" at bounding box center [634, 416] width 441 height 58
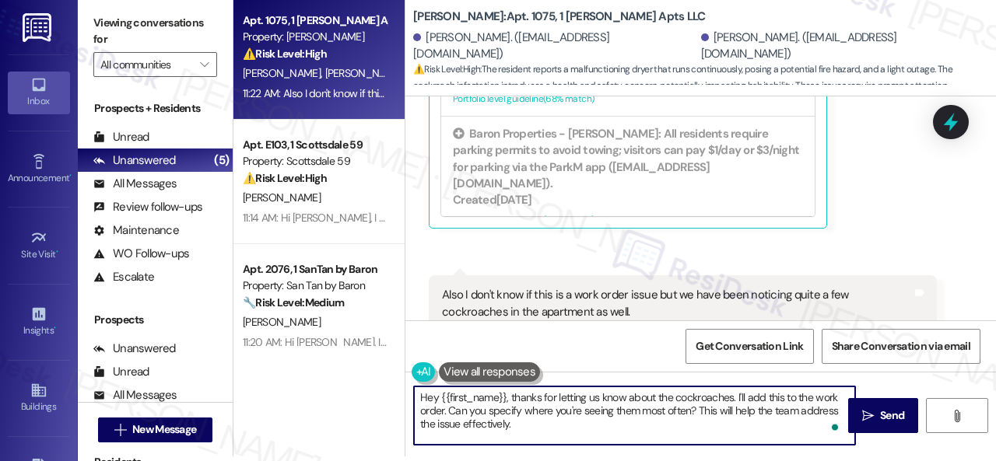
drag, startPoint x: 543, startPoint y: 420, endPoint x: 341, endPoint y: 387, distance: 205.0
click at [341, 387] on div "Apt. 1075, 1 Dana Park Apts LLC Property: Dana Park ⚠️ Risk Level: High The res…" at bounding box center [614, 225] width 762 height 461
paste textarea "In what areas of your home can they be seen?"
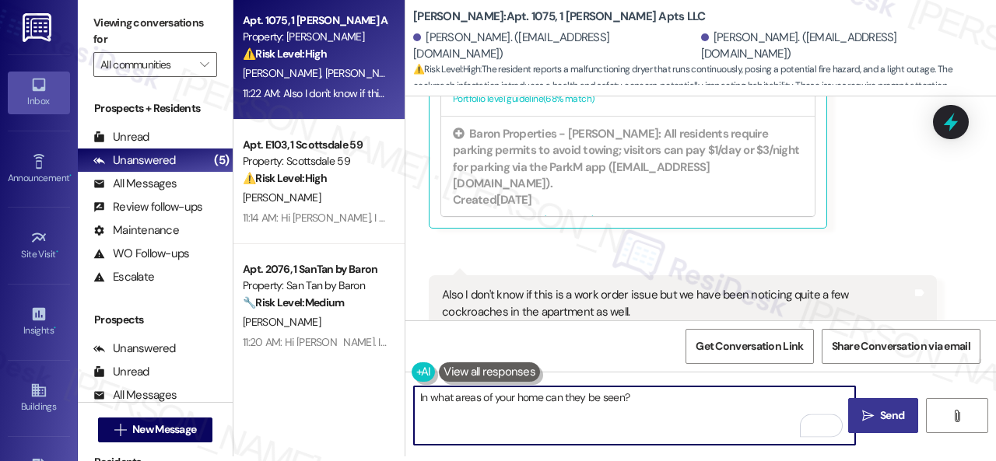
type textarea "In what areas of your home can they be seen?"
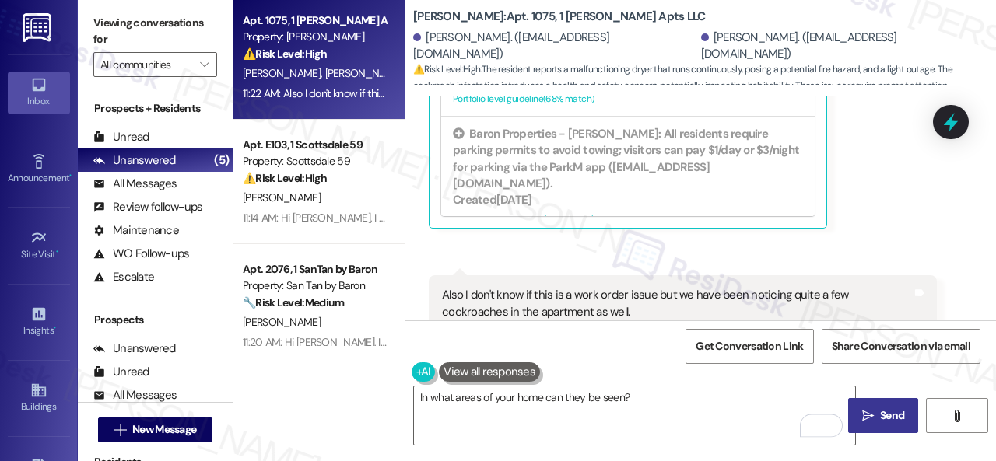
click at [890, 422] on span "Send" at bounding box center [892, 416] width 24 height 16
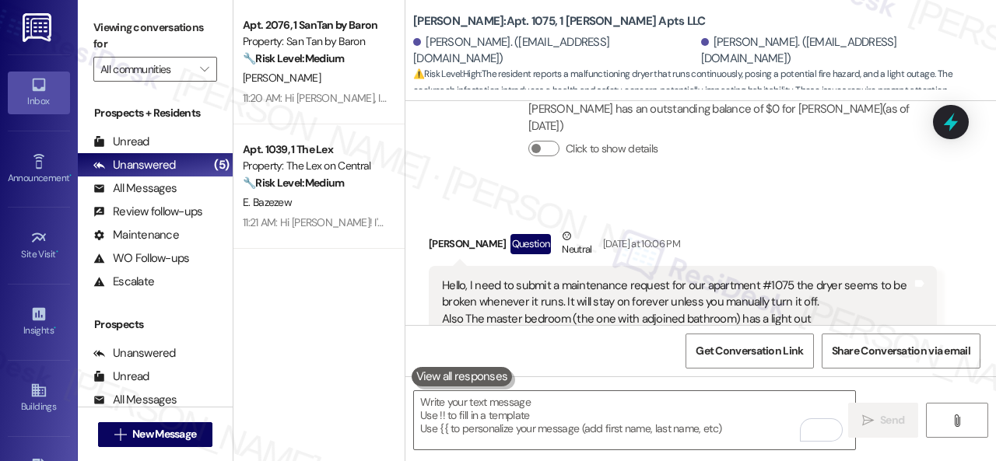
scroll to position [3407, 0]
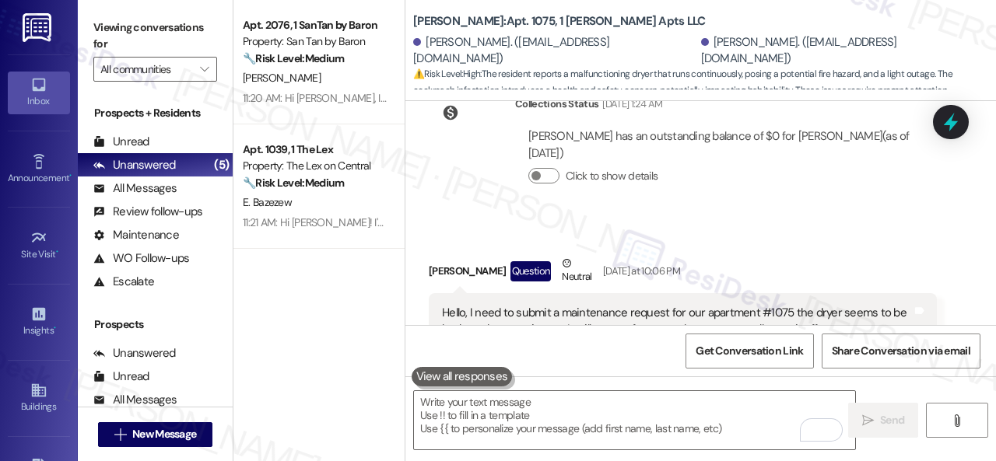
click at [762, 243] on div "Received via SMS Trey Cox Question Neutral Yesterday at 10:06 PM Hello, I need …" at bounding box center [682, 342] width 531 height 198
drag, startPoint x: 790, startPoint y: 239, endPoint x: 810, endPoint y: 266, distance: 33.5
click at [810, 305] on div "Hello, I need to submit a maintenance request for our apartment #1075 the dryer…" at bounding box center [677, 330] width 470 height 50
copy div "he dryer seems to be broken whenever it runs. It will stay on forever unless yo…"
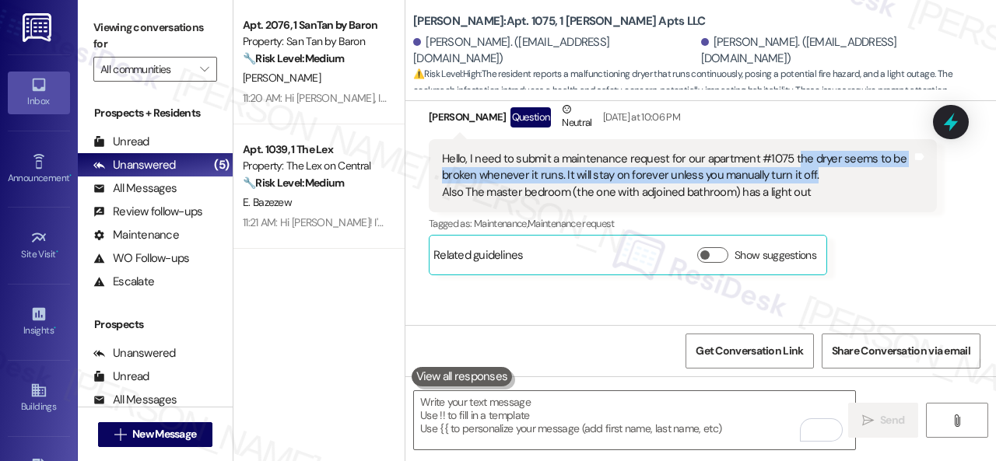
scroll to position [3485, 0]
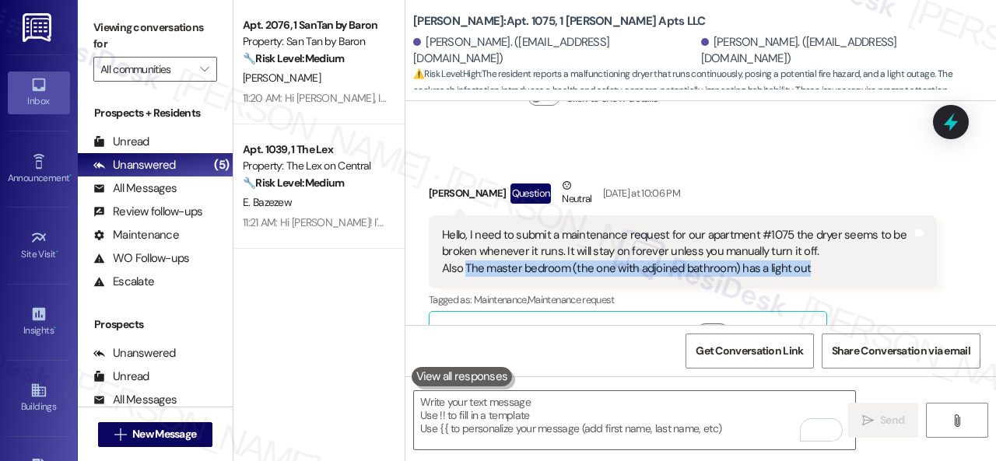
drag, startPoint x: 466, startPoint y: 197, endPoint x: 803, endPoint y: 198, distance: 336.8
click at [803, 227] on div "Hello, I need to submit a maintenance request for our apartment #1075 the dryer…" at bounding box center [677, 252] width 470 height 50
copy div "The master bedroom (the one with adjoined bathroom) has a light out"
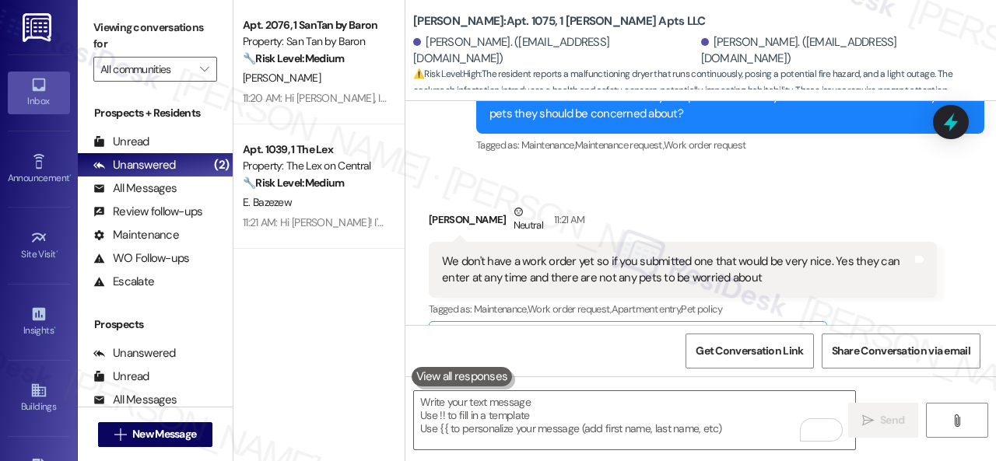
scroll to position [4415, 0]
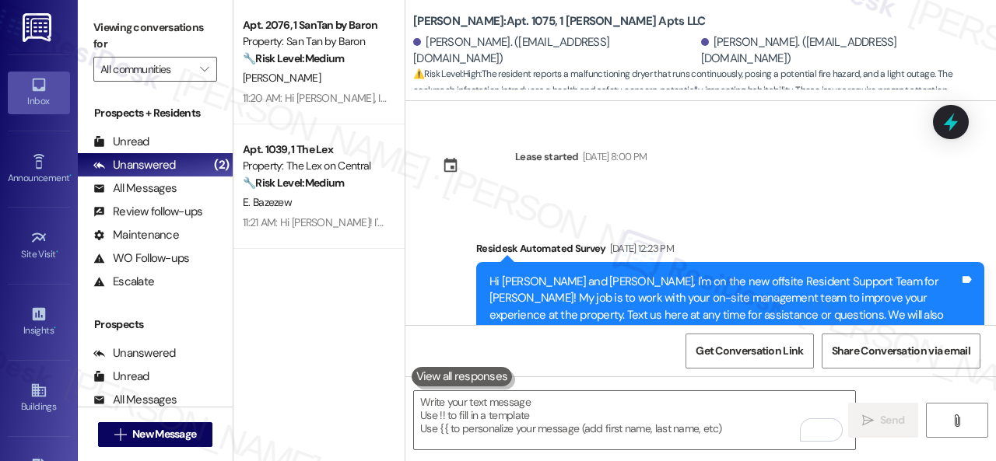
scroll to position [4528, 0]
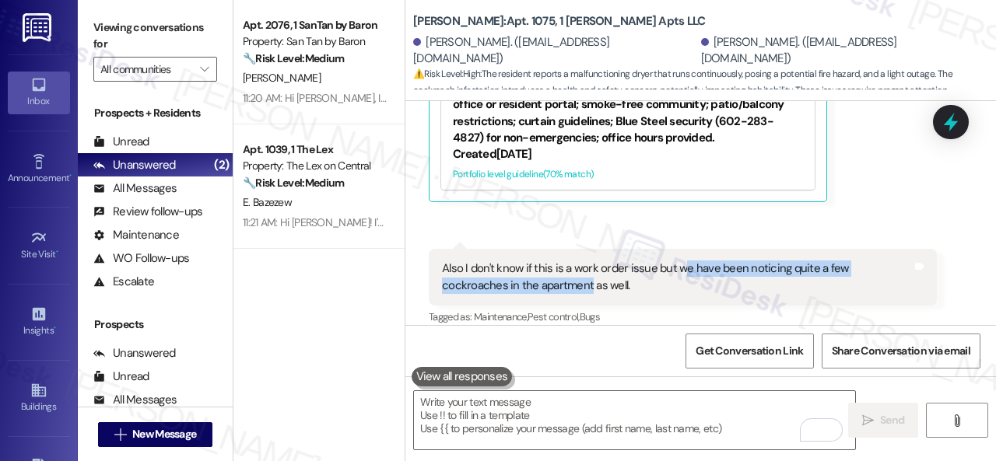
drag, startPoint x: 680, startPoint y: 184, endPoint x: 588, endPoint y: 200, distance: 93.1
click at [588, 261] on div "Also I don't know if this is a work order issue but we have been noticing quite…" at bounding box center [677, 277] width 470 height 33
copy div "e have been noticing quite a few cockroaches in the apartment"
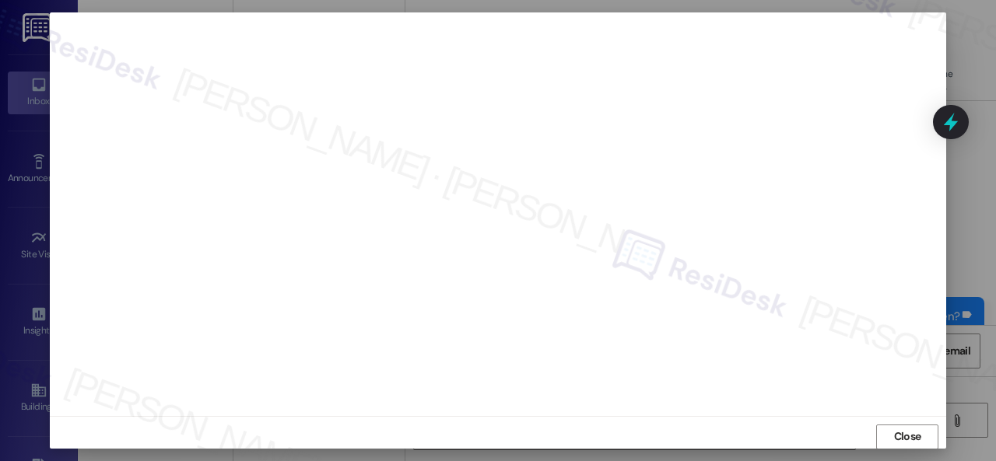
scroll to position [4713, 0]
click at [894, 429] on span "Close" at bounding box center [907, 437] width 27 height 16
click at [907, 429] on span "Close" at bounding box center [907, 437] width 27 height 16
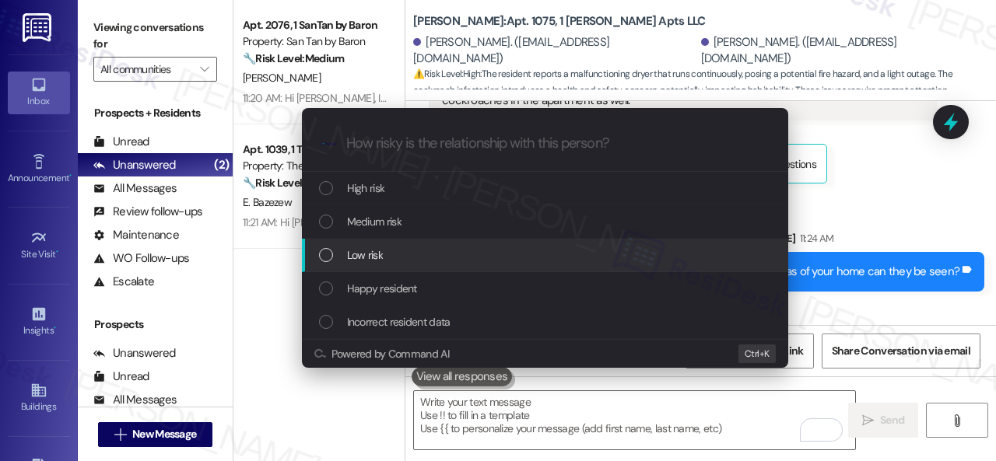
click at [825, 271] on div "Escalate Conversation How risky is the relationship with this person? Topics (e…" at bounding box center [498, 230] width 996 height 461
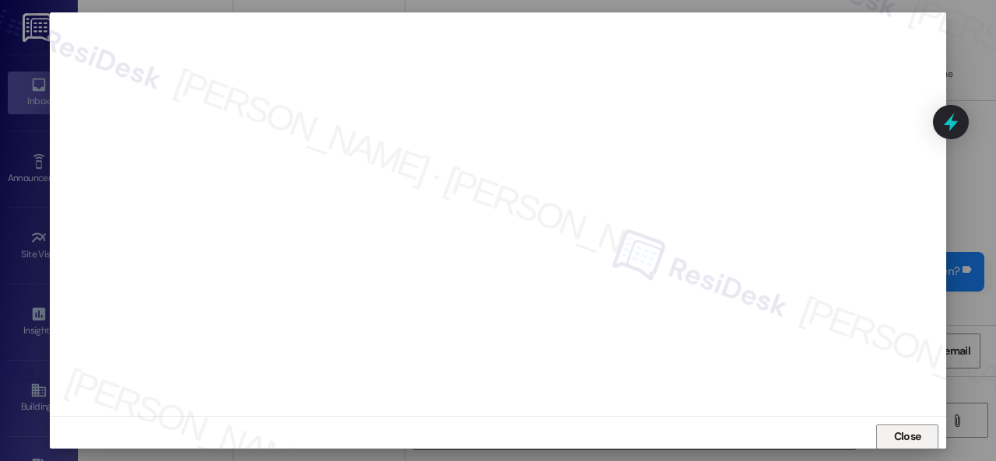
click at [899, 432] on span "Close" at bounding box center [907, 437] width 27 height 16
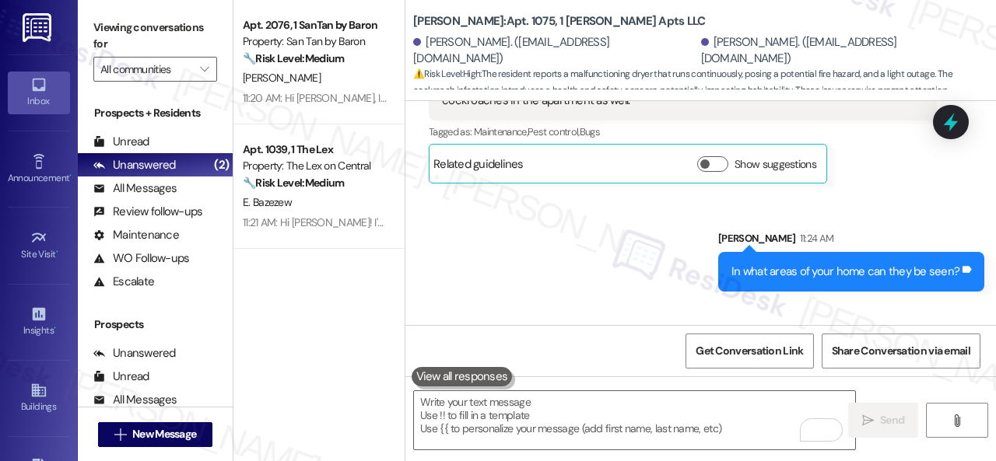
drag, startPoint x: 436, startPoint y: 295, endPoint x: 756, endPoint y: 295, distance: 320.4
click at [756, 360] on div "They are coming up through the drains so mostly in the bathroom Tags and notes" at bounding box center [610, 380] width 363 height 40
copy div "They are coming up through the drains so mostly in the bathroom"
click at [666, 206] on div "Sent via SMS [PERSON_NAME] 11:24 AM In what areas of your home can they be seen…" at bounding box center [700, 249] width 590 height 108
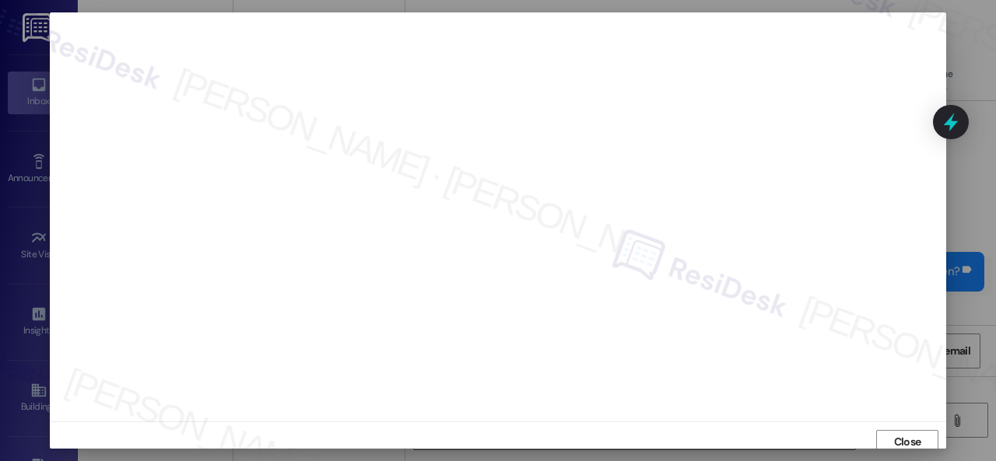
scroll to position [0, 0]
click at [884, 440] on button "Close" at bounding box center [907, 448] width 62 height 25
click at [915, 427] on span "Close" at bounding box center [907, 429] width 27 height 16
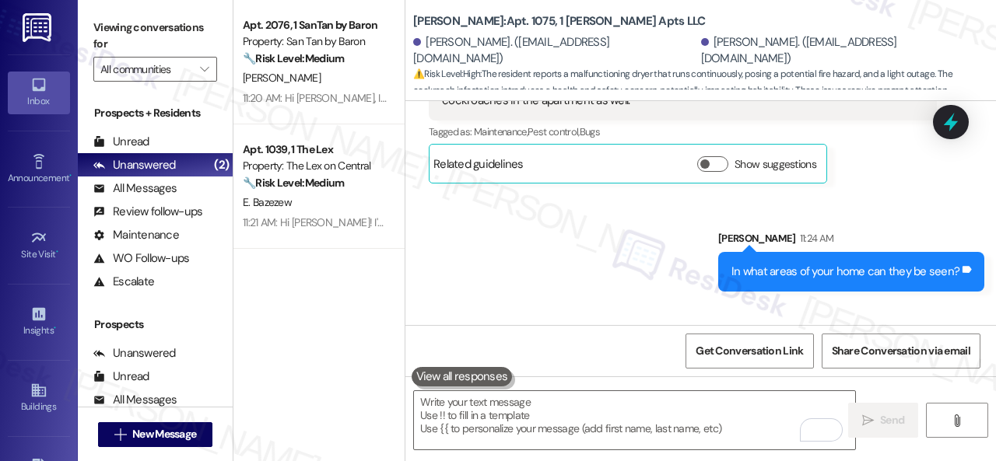
click at [820, 303] on div "Received via SMS [PERSON_NAME] 11:25 AM They are coming up through the drains s…" at bounding box center [700, 357] width 590 height 108
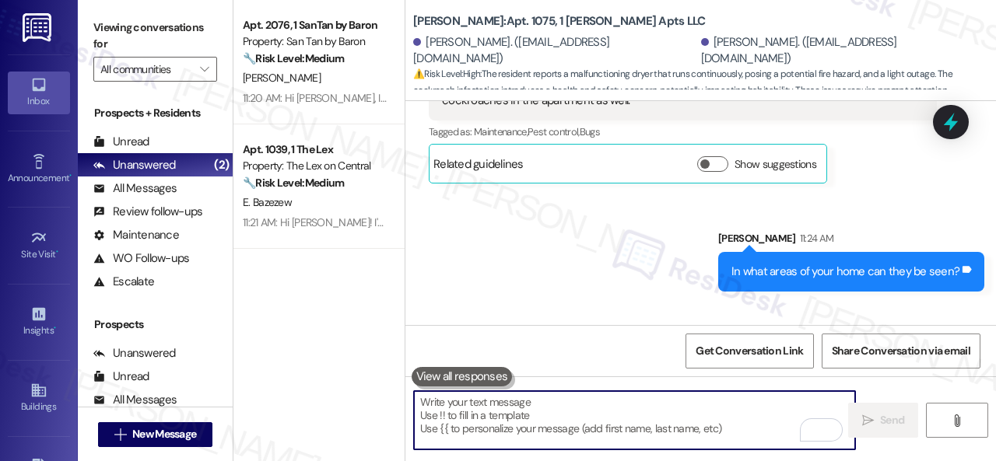
click at [591, 409] on textarea "To enrich screen reader interactions, please activate Accessibility in Grammarl…" at bounding box center [634, 420] width 441 height 58
paste textarea "Thank you. I've submitted work orders on your behalf and notified the site team…"
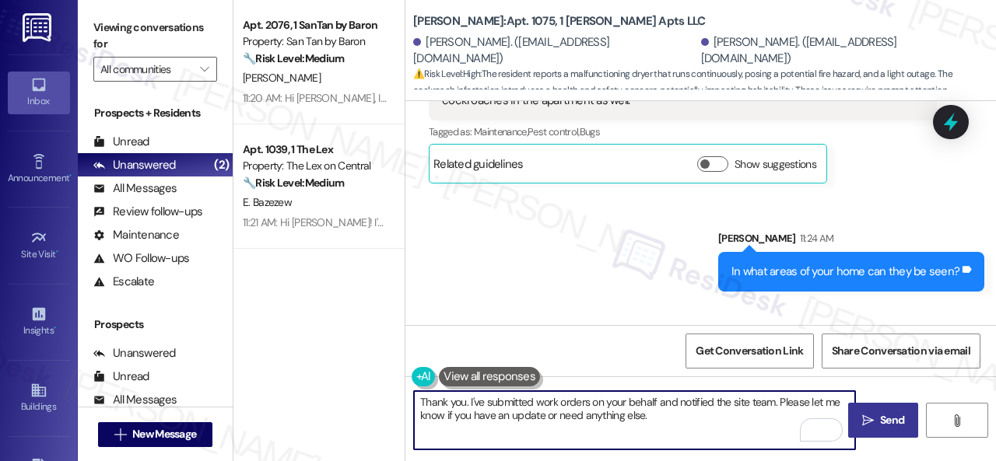
type textarea "Thank you. I've submitted work orders on your behalf and notified the site team…"
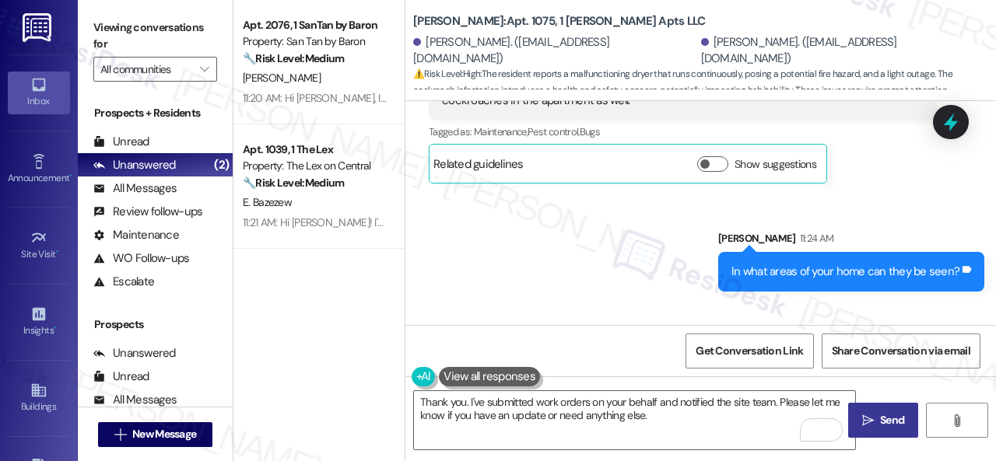
click at [866, 411] on button " Send" at bounding box center [883, 420] width 70 height 35
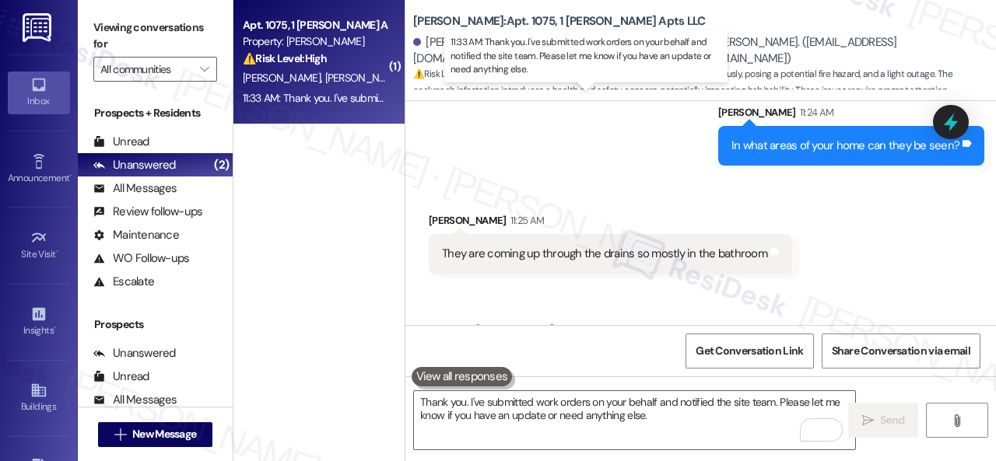
click at [355, 89] on div "11:33 AM: Thank you. I've submitted work orders on your behalf and notified the…" at bounding box center [314, 98] width 147 height 19
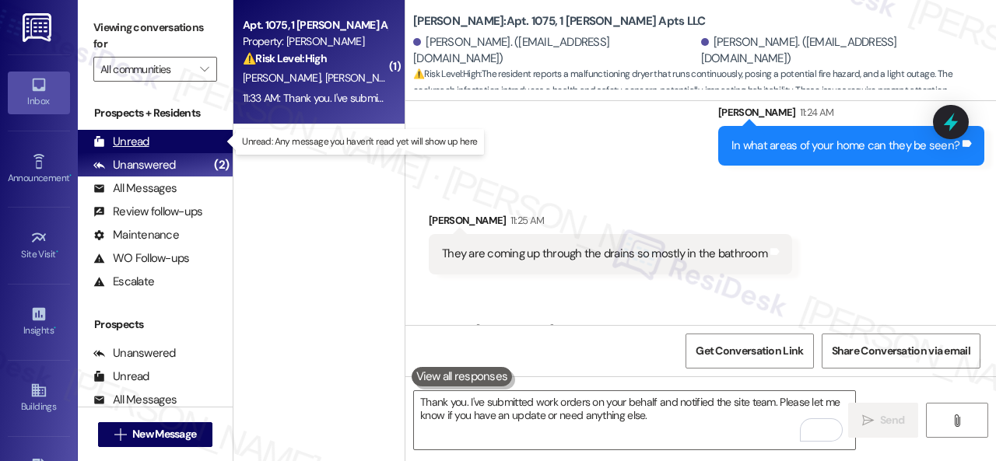
click at [135, 144] on div "Unread" at bounding box center [121, 142] width 56 height 16
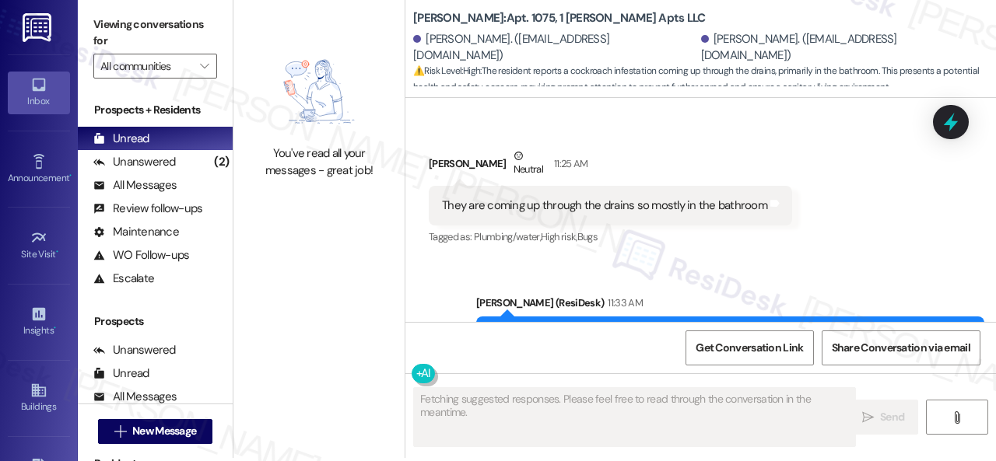
scroll to position [5, 0]
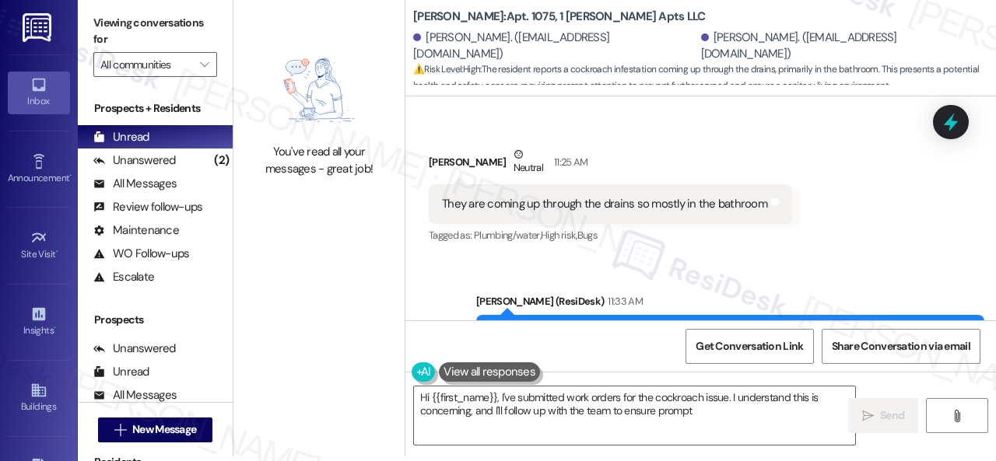
type textarea "Hi {{first_name}}, I've submitted work orders for the cockroach issue. I unders…"
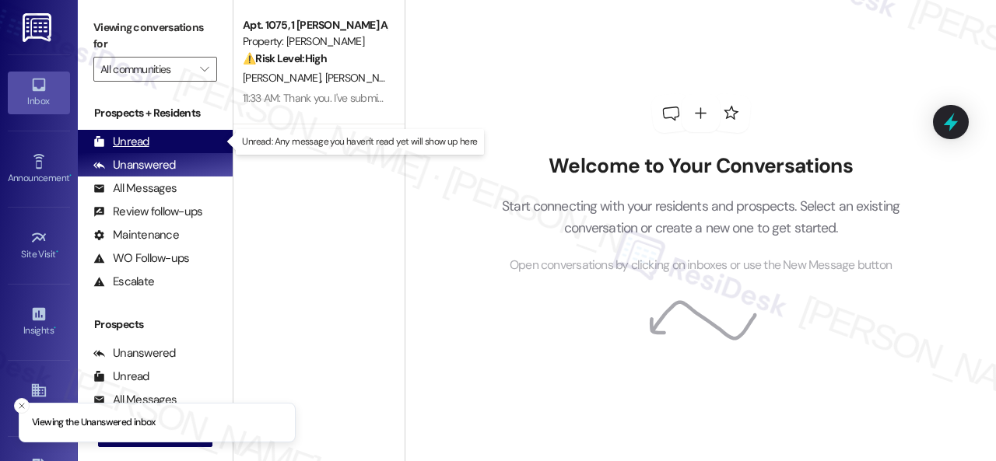
click at [128, 140] on div "Unread" at bounding box center [121, 142] width 56 height 16
